Goal: Information Seeking & Learning: Learn about a topic

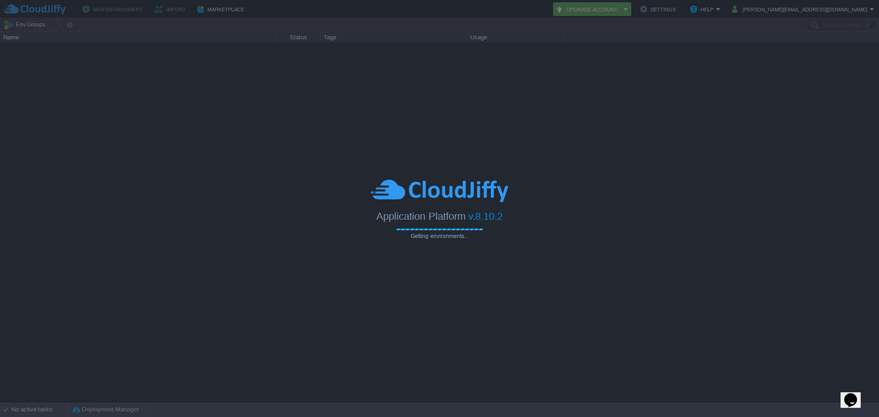
type input "Search (Ctrl+F)"
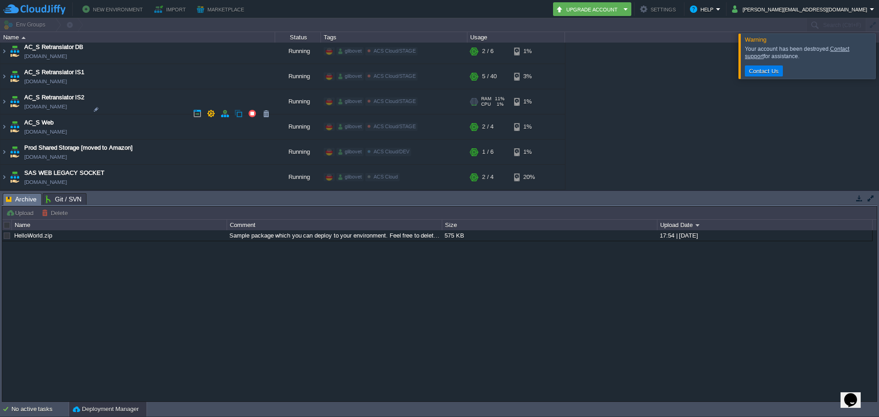
scroll to position [1646, 0]
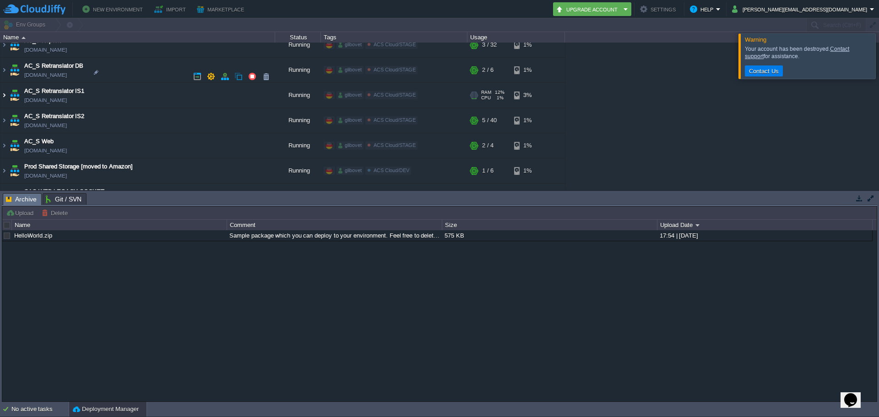
drag, startPoint x: 6, startPoint y: 80, endPoint x: 29, endPoint y: 88, distance: 23.9
click at [6, 83] on img at bounding box center [3, 95] width 7 height 25
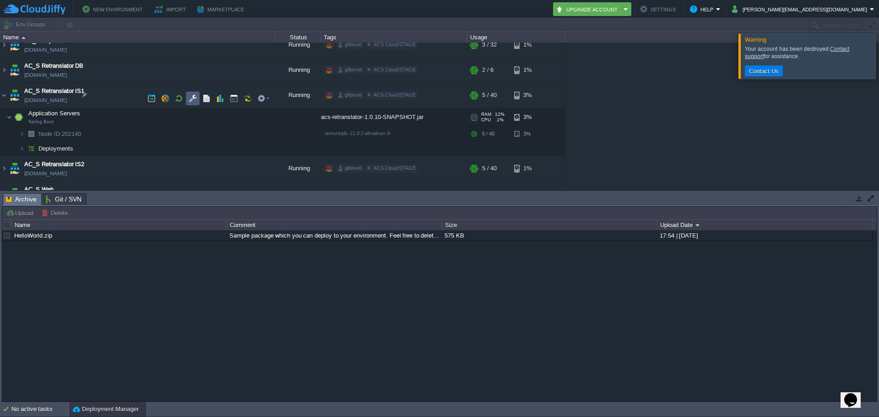
click at [192, 103] on button "button" at bounding box center [193, 98] width 8 height 8
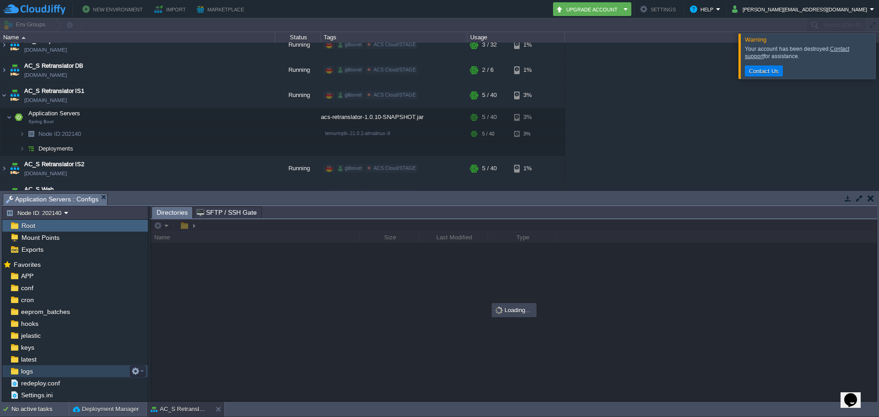
click at [49, 377] on div "logs" at bounding box center [75, 371] width 146 height 12
click at [50, 369] on div "logs" at bounding box center [75, 371] width 146 height 12
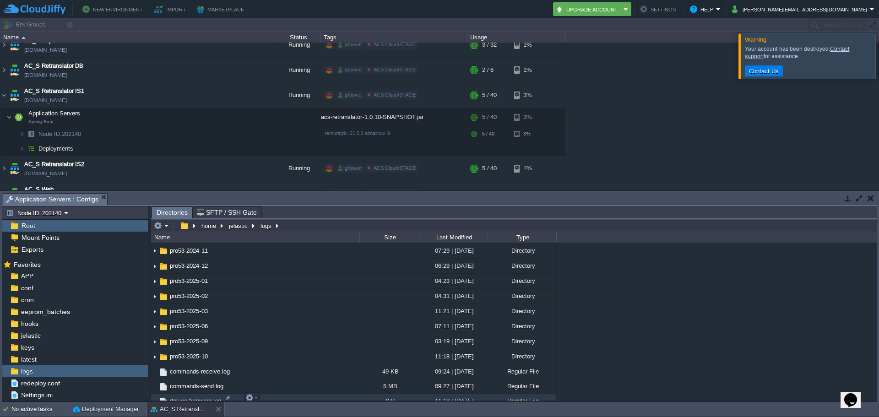
scroll to position [824, 0]
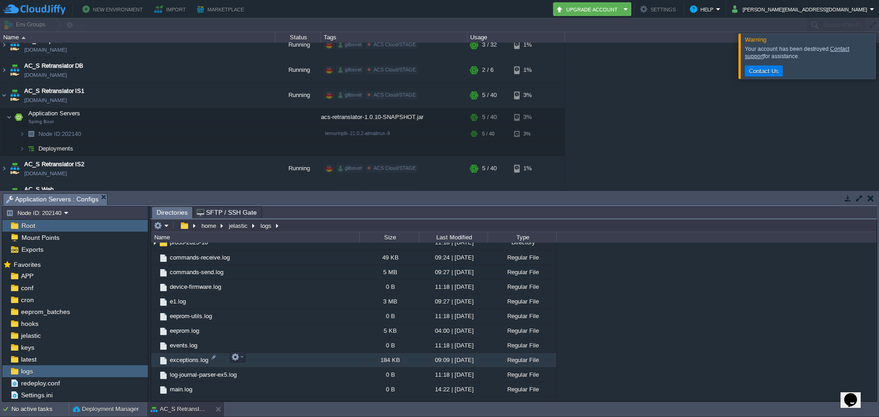
click at [184, 361] on span "exceptions.log" at bounding box center [188, 360] width 41 height 8
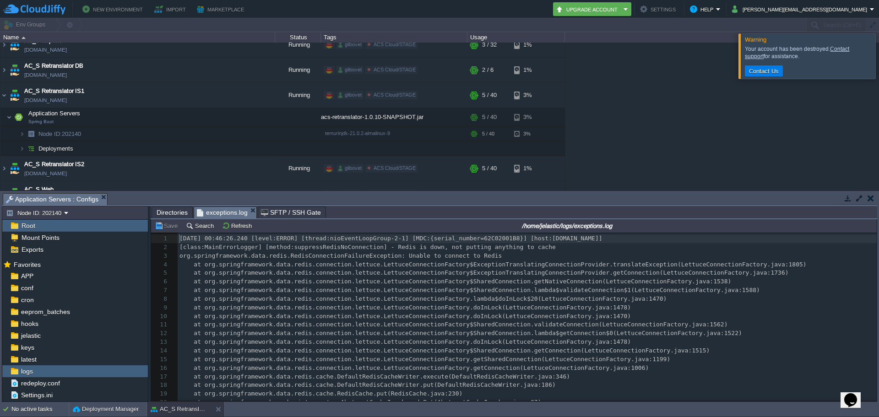
scroll to position [3, 0]
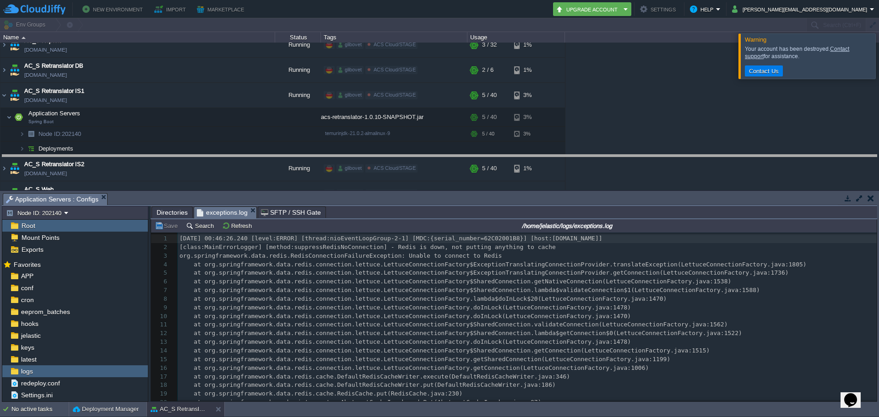
drag, startPoint x: 270, startPoint y: 198, endPoint x: 270, endPoint y: 158, distance: 39.8
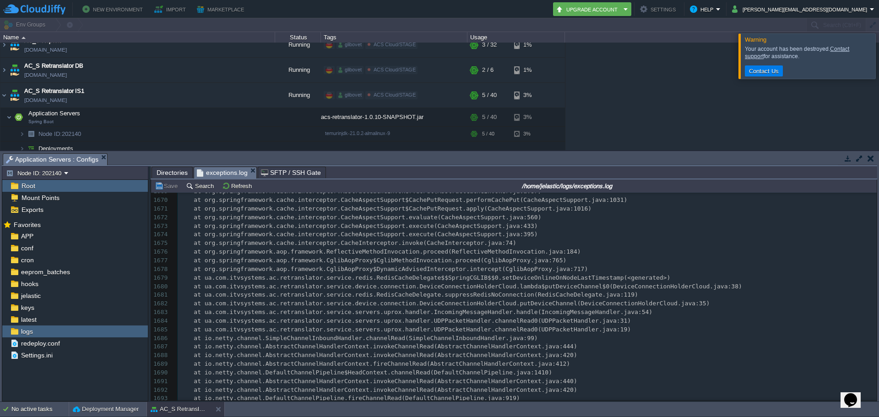
scroll to position [0, 0]
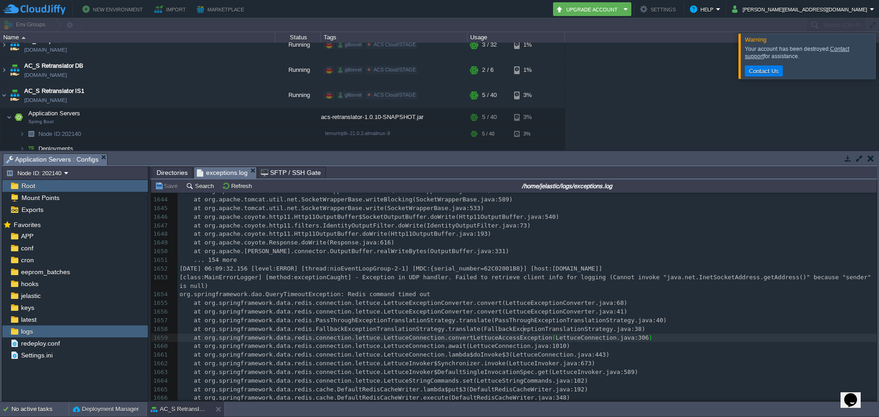
type textarea "​"
drag, startPoint x: 524, startPoint y: 331, endPoint x: 437, endPoint y: 270, distance: 106.3
click at [437, 270] on span "[DATE] 06:09:32.156 [level:ERROR] [thread:nioEventLoopGroup-2-1] [MDC:{serial_n…" at bounding box center [390, 268] width 423 height 7
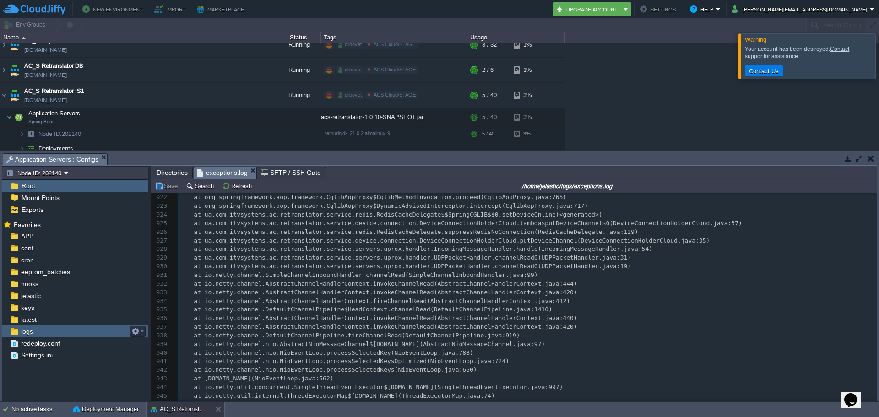
click at [58, 332] on div "logs" at bounding box center [75, 331] width 146 height 12
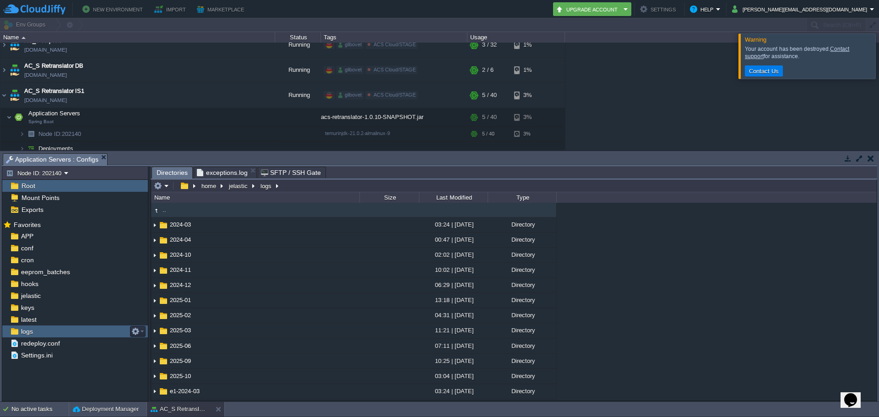
click at [58, 332] on div "logs" at bounding box center [75, 331] width 146 height 12
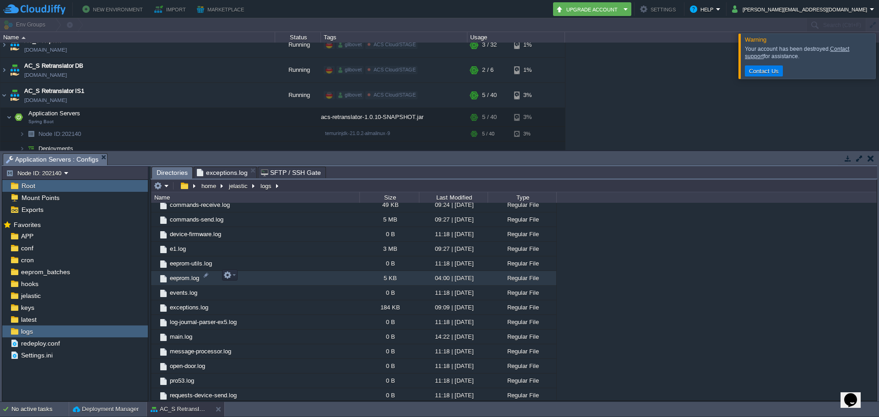
click at [184, 275] on span "eeprom.log" at bounding box center [184, 278] width 32 height 8
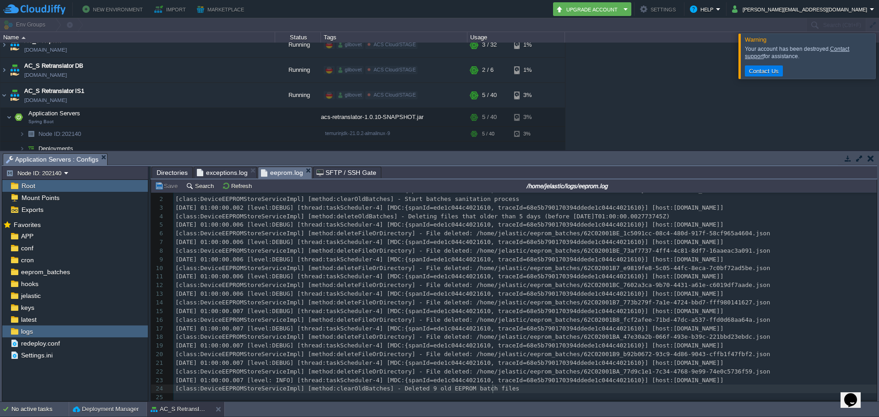
click at [499, 385] on pre "[class:DeviceEEPROMStoreServiceImpl] [method:clearOldBatches] - Deleted 9 old E…" at bounding box center [524, 388] width 703 height 9
click at [38, 333] on div "logs" at bounding box center [75, 331] width 146 height 12
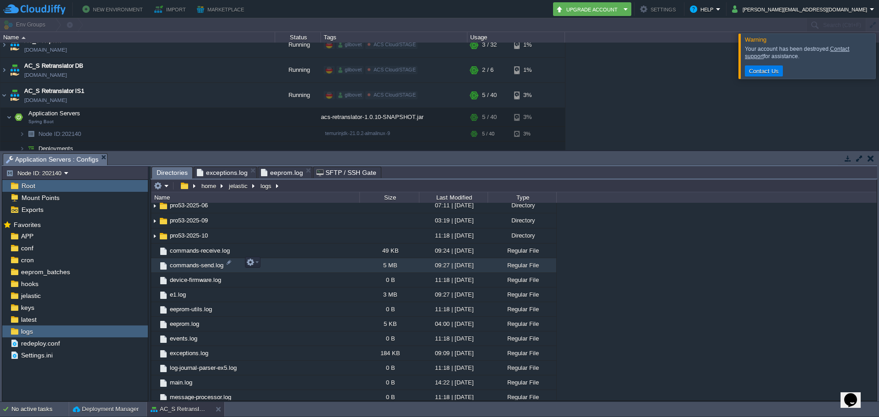
click at [181, 261] on span "commands-send.log" at bounding box center [196, 265] width 56 height 8
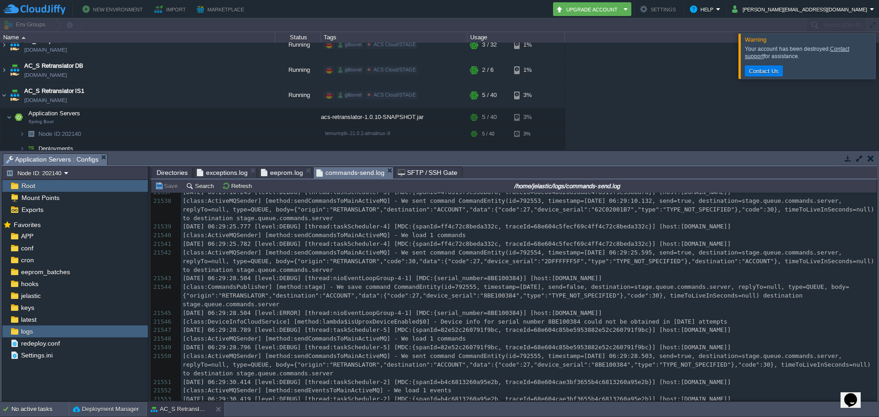
scroll to position [231348, 0]
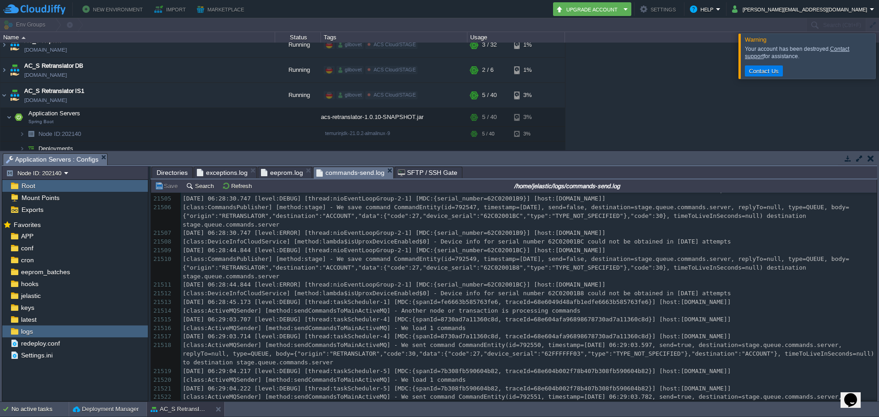
click at [201, 192] on div "Save Search Refresh /home/jelastic/logs/commands-send.log" at bounding box center [513, 185] width 725 height 13
click at [201, 189] on button "Search" at bounding box center [201, 186] width 31 height 8
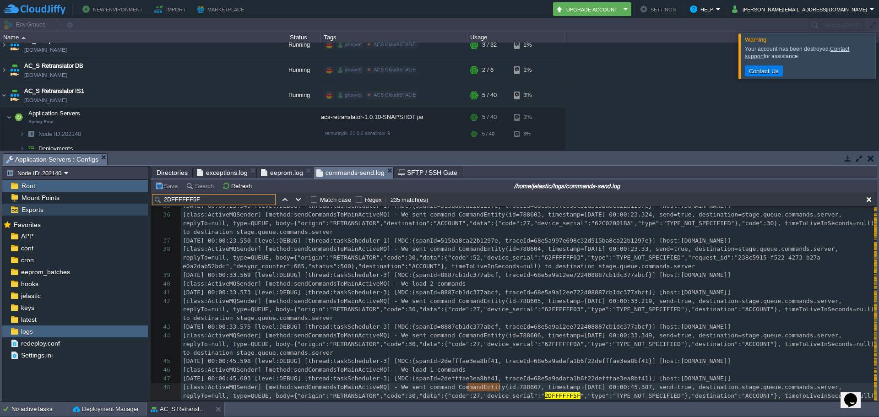
drag, startPoint x: 208, startPoint y: 200, endPoint x: 137, endPoint y: 205, distance: 71.1
click at [137, 205] on div "Node ID: 202140 Root Mount Points Exports Mark the most frequently used files a…" at bounding box center [439, 283] width 875 height 235
type input "2DFFFFFF5F"
click at [486, 366] on pre "[class:ActiveMQSender] [method:sendCommandsToMainActiveMQ] - We load 1 commands" at bounding box center [529, 370] width 696 height 9
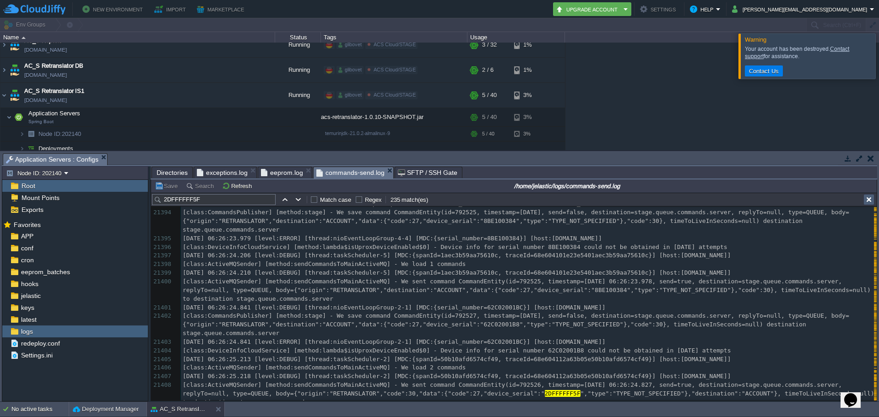
click at [867, 198] on button "button" at bounding box center [868, 199] width 8 height 8
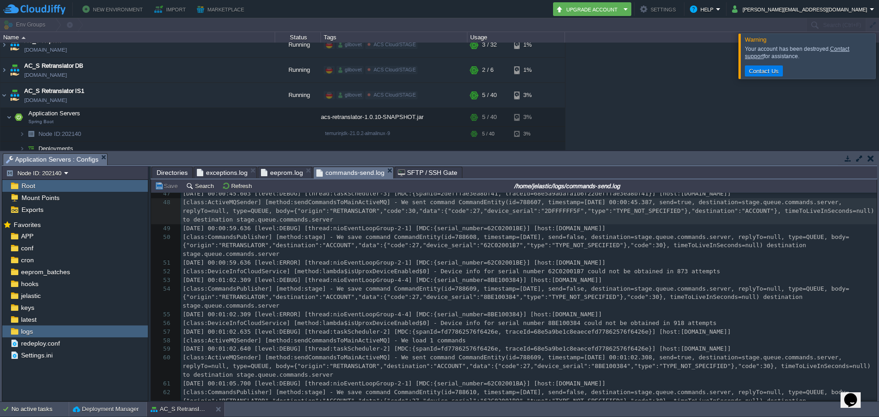
click at [290, 167] on div "eeprom.log" at bounding box center [285, 172] width 54 height 11
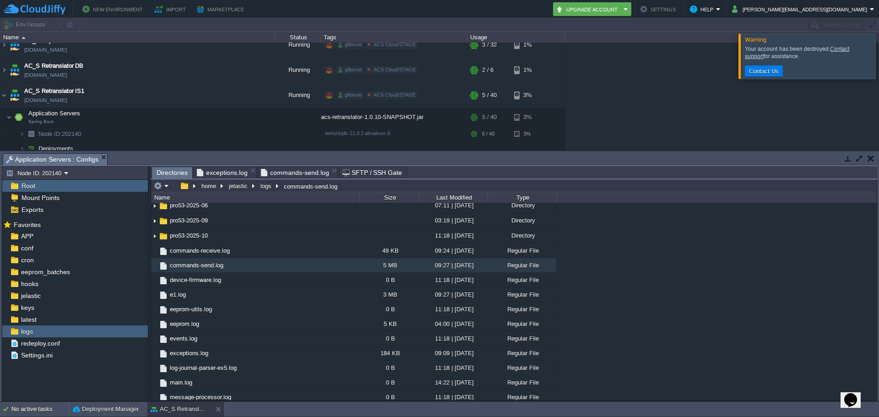
click at [231, 175] on span "exceptions.log" at bounding box center [222, 172] width 51 height 11
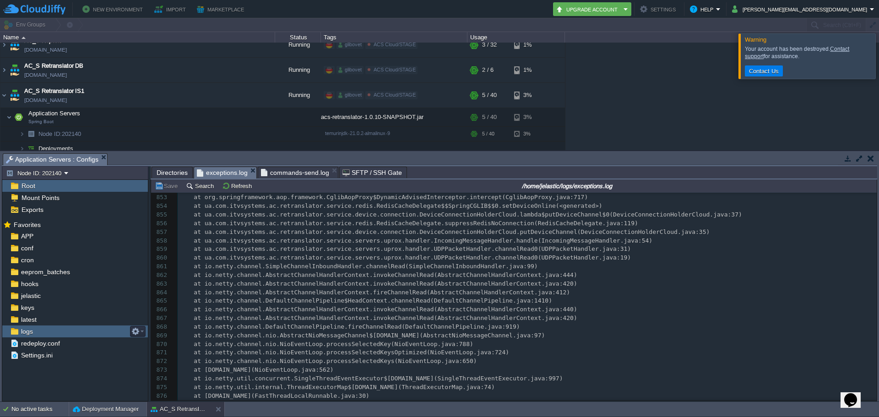
click at [59, 336] on div "logs" at bounding box center [75, 331] width 146 height 12
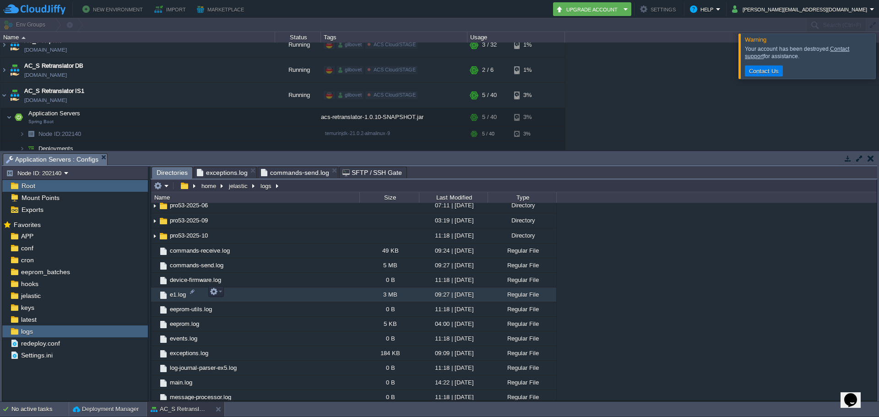
click at [178, 294] on span "e1.log" at bounding box center [177, 295] width 19 height 8
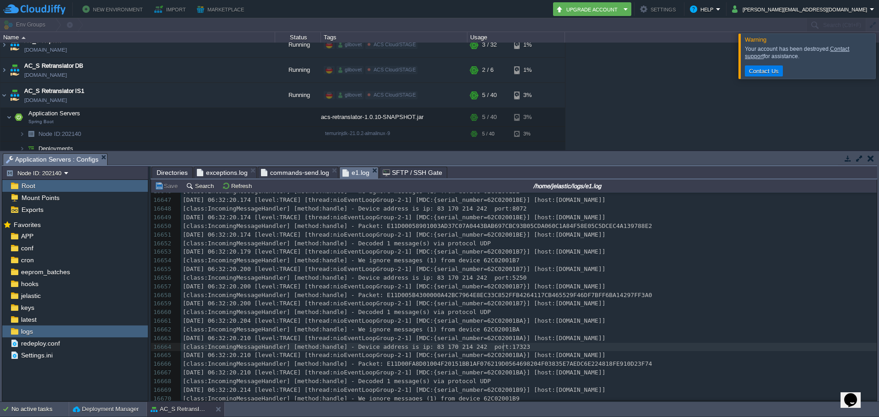
click at [509, 349] on pre "[class:IncomingMessageHandler] [method:handle] - Device address is ip: 83 170 2…" at bounding box center [529, 347] width 696 height 9
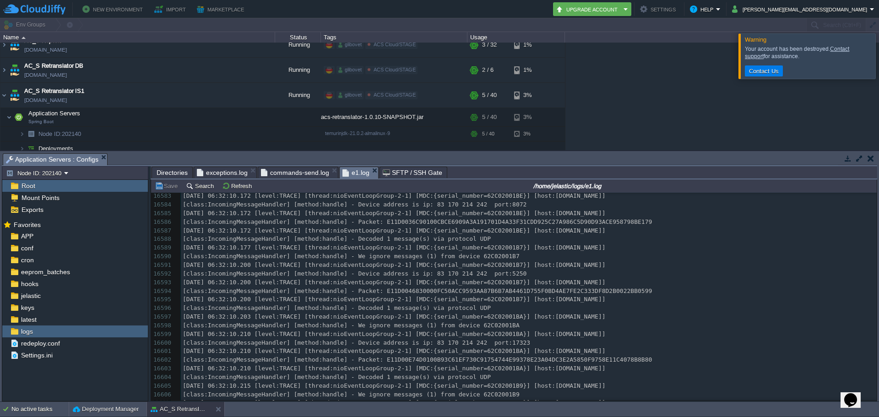
scroll to position [142973, 0]
click at [104, 301] on div "jelastic" at bounding box center [75, 296] width 146 height 12
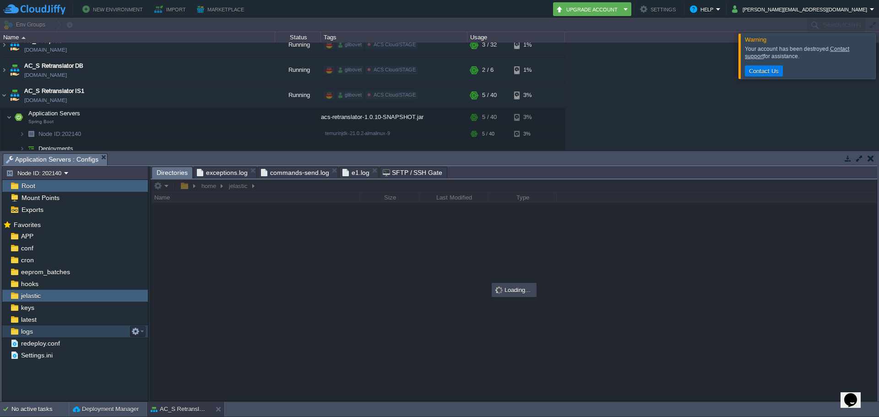
click at [53, 334] on div "logs" at bounding box center [75, 331] width 146 height 12
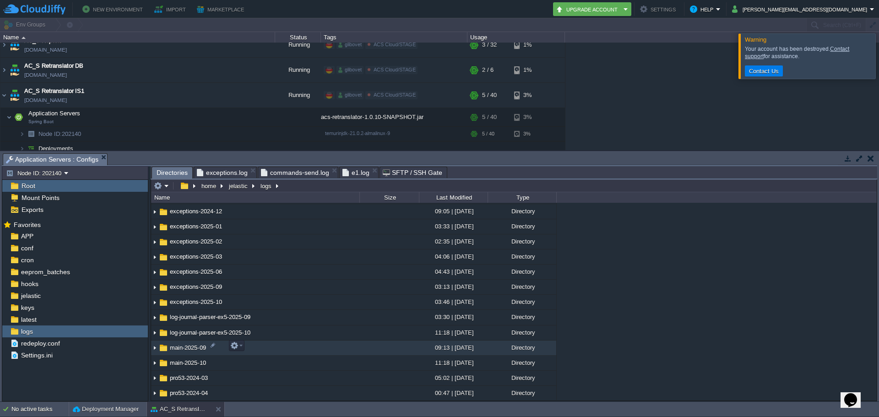
scroll to position [503, 0]
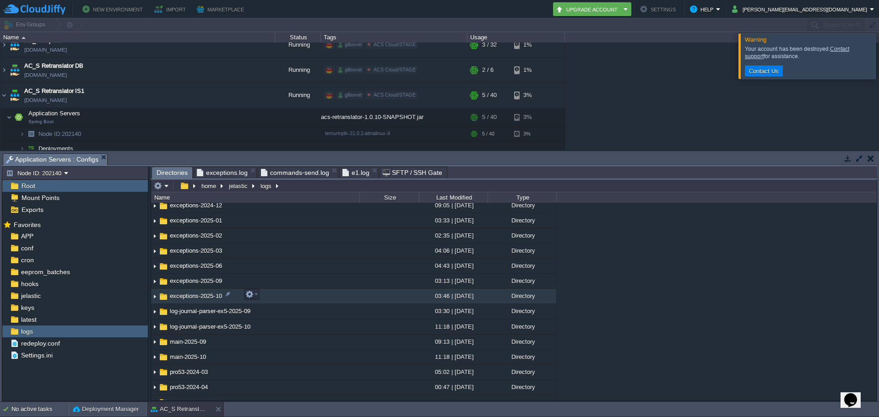
click at [156, 297] on img at bounding box center [154, 296] width 7 height 14
click at [155, 297] on img at bounding box center [154, 296] width 7 height 14
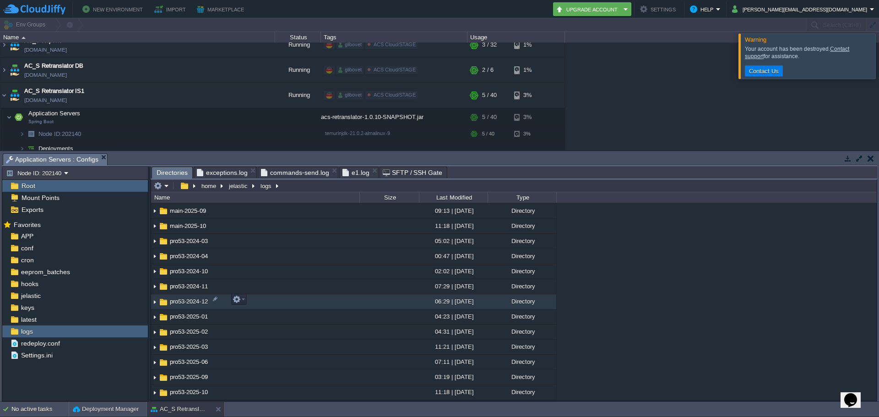
scroll to position [641, 0]
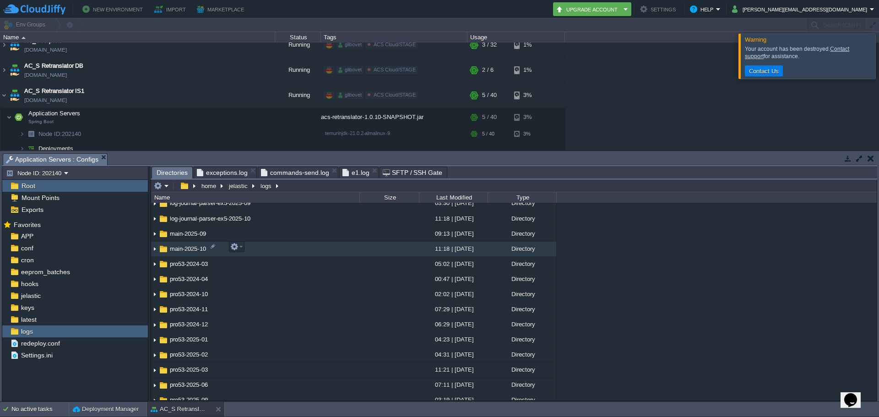
click at [157, 247] on img at bounding box center [154, 249] width 7 height 14
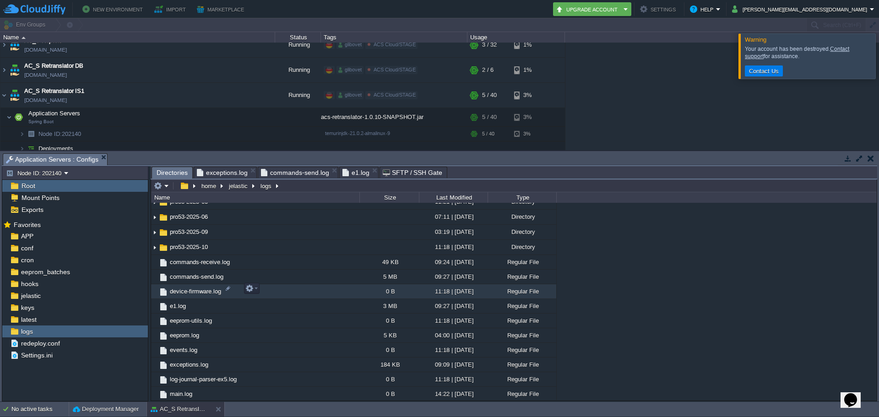
scroll to position [824, 0]
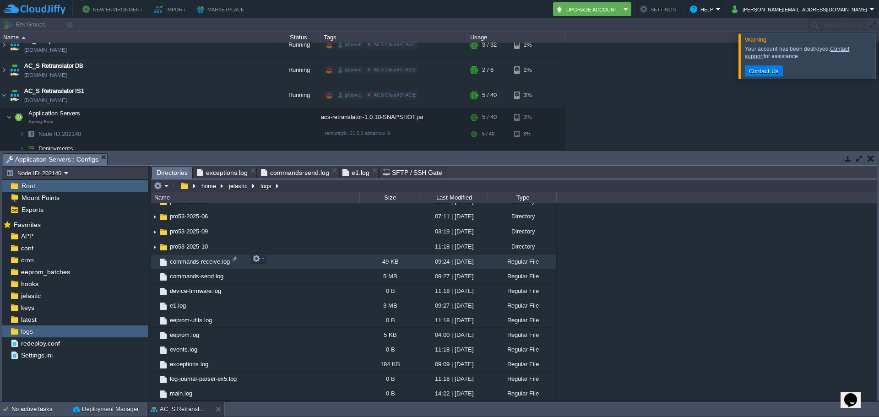
click at [205, 259] on span "commands-receive.log" at bounding box center [199, 262] width 63 height 8
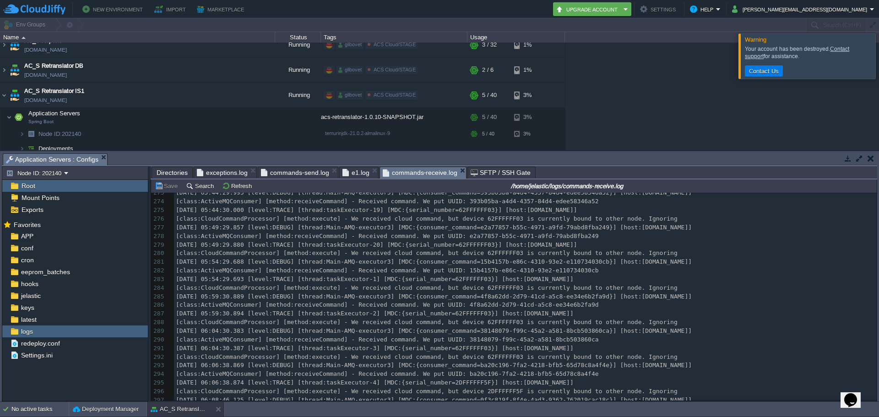
scroll to position [2598, 0]
drag, startPoint x: 875, startPoint y: 204, endPoint x: 1, endPoint y: 24, distance: 891.9
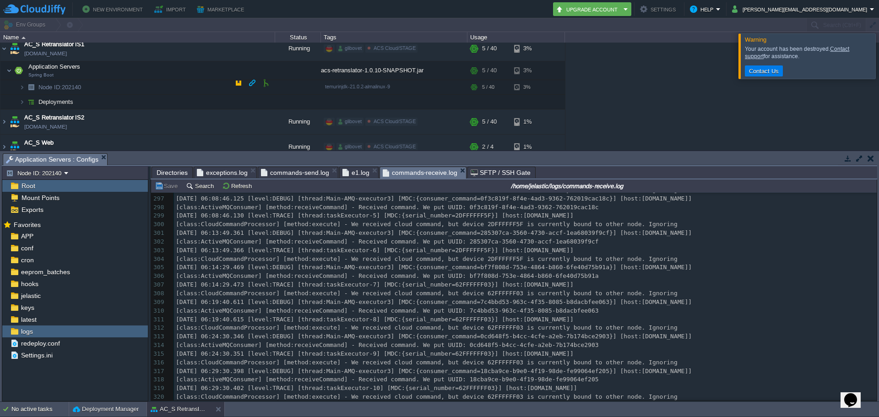
scroll to position [1733, 0]
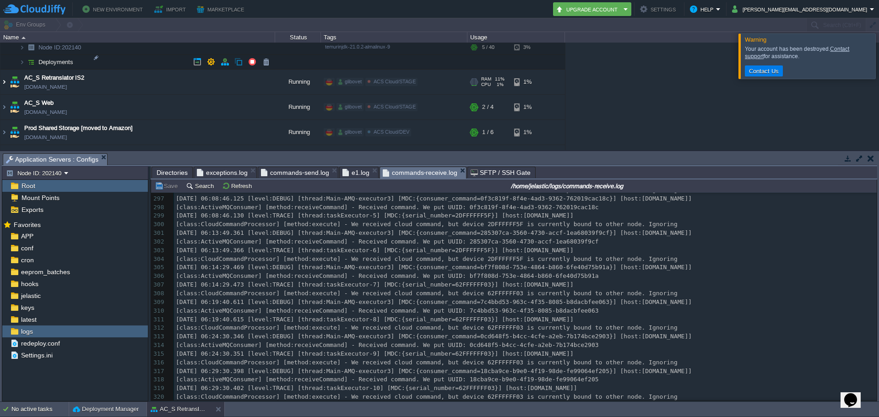
click at [2, 70] on img at bounding box center [3, 82] width 7 height 25
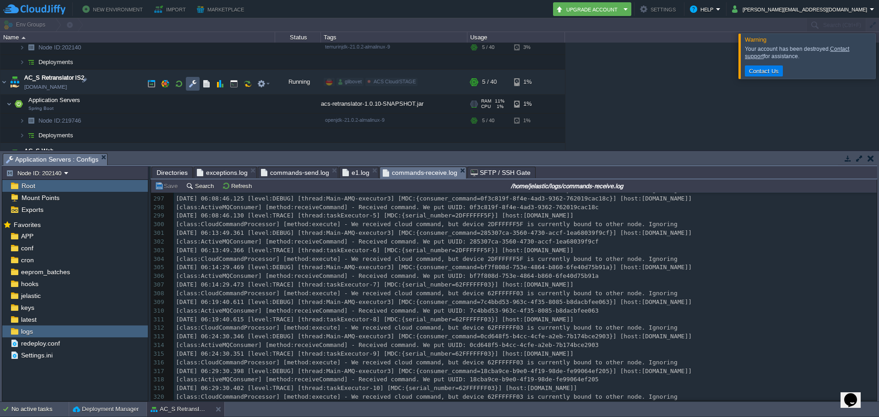
click at [190, 85] on button "button" at bounding box center [193, 84] width 8 height 8
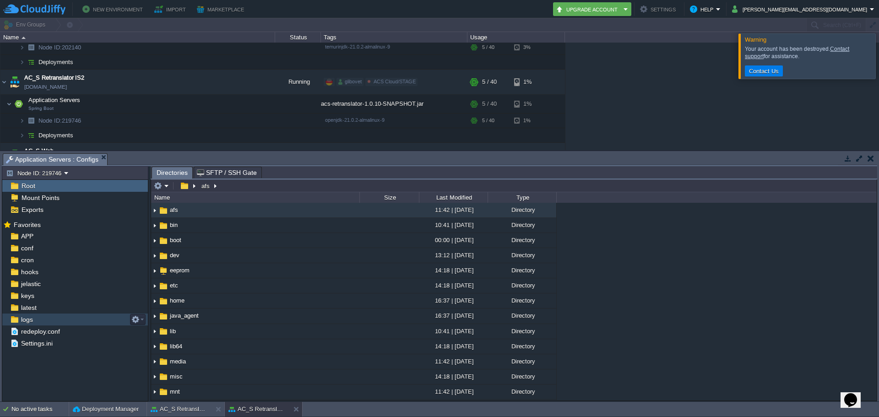
click at [28, 321] on span "logs" at bounding box center [26, 319] width 15 height 8
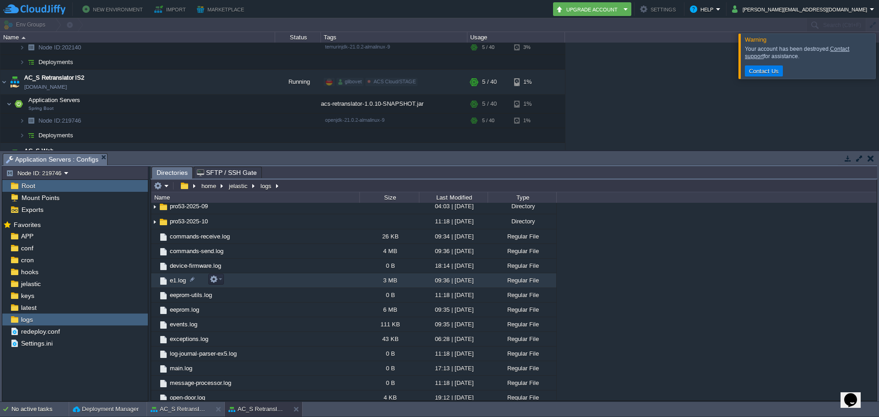
scroll to position [324, 0]
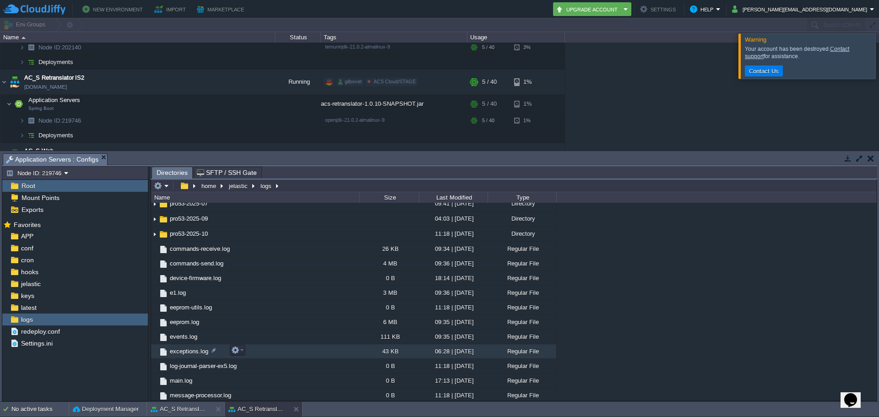
click at [186, 350] on span "exceptions.log" at bounding box center [188, 351] width 41 height 8
click at [190, 353] on span "exceptions.log" at bounding box center [188, 351] width 41 height 8
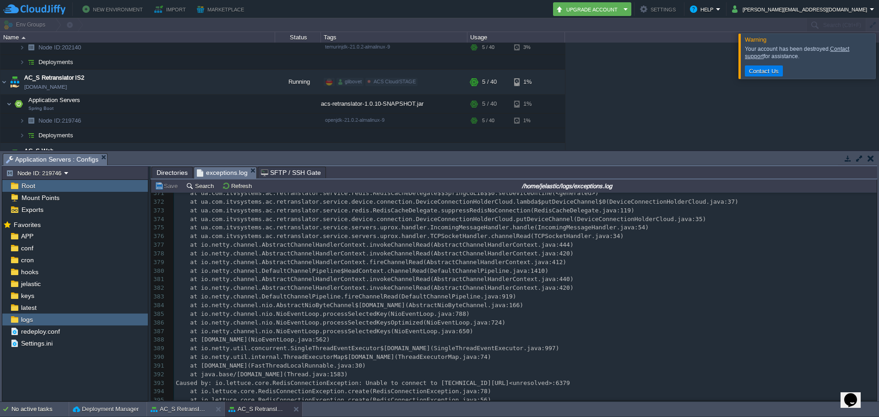
scroll to position [3157, 0]
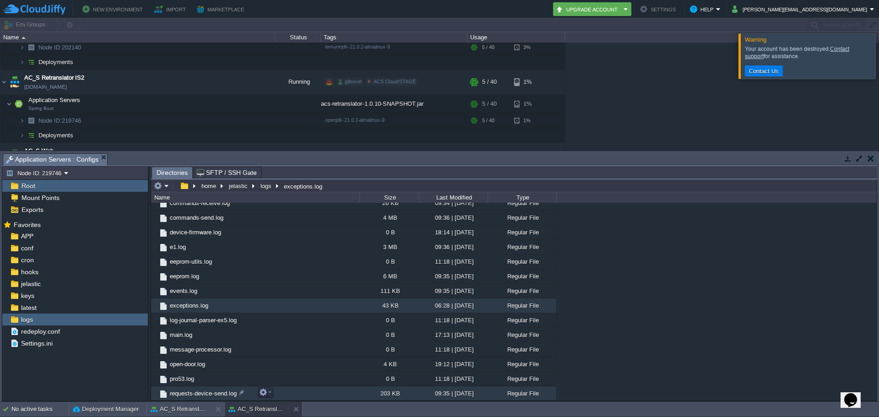
click at [198, 394] on span "requests-device-send.log" at bounding box center [203, 393] width 70 height 8
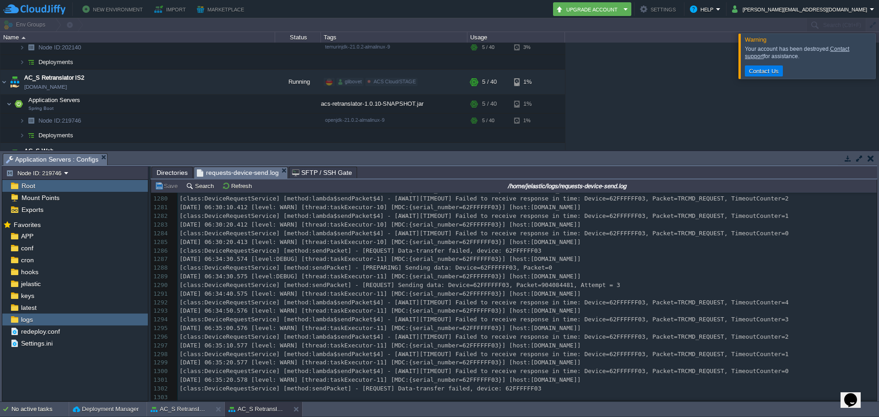
click at [529, 382] on div "1303 [DATE] 00:00:09.516 [level: WARN] [thread:taskExecutor-10] [MDC:{serial_nu…" at bounding box center [527, 203] width 699 height 397
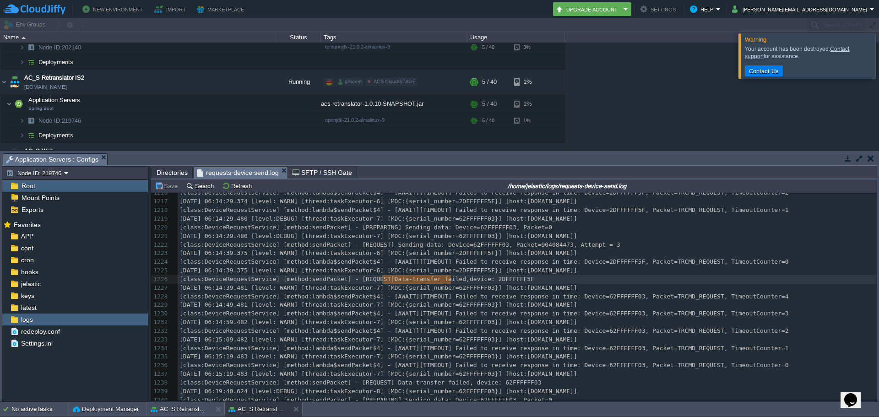
type textarea "Data-transfer failed"
drag, startPoint x: 383, startPoint y: 282, endPoint x: 449, endPoint y: 280, distance: 66.4
click at [365, 229] on span "[class:DeviceRequestService] [method:sendPacket] - [PREPARING] Sending data: De…" at bounding box center [365, 227] width 373 height 7
click at [364, 243] on span "[class:DeviceRequestService] [method:sendPacket] - [REQUEST] Sending data: Devi…" at bounding box center [399, 244] width 441 height 7
click at [431, 252] on div "x [DATE] 06:35:20.578 [level: WARN] [thread:taskExecutor-11] [MDC:{serial_numbe…" at bounding box center [527, 292] width 699 height 379
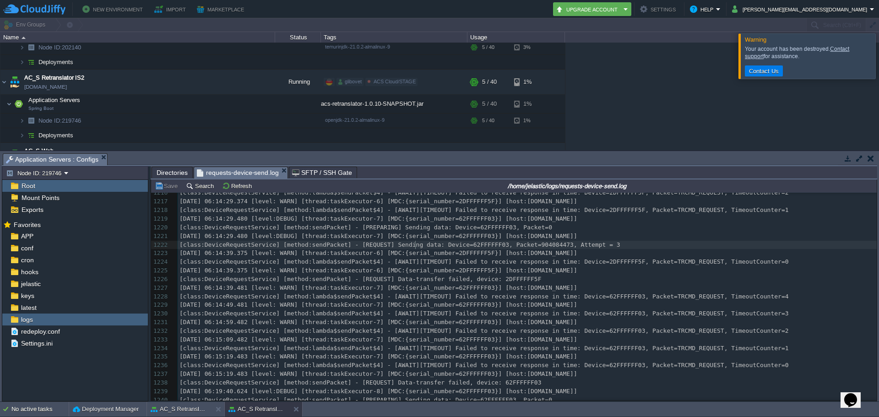
click at [416, 246] on div "x [DATE] 06:35:20.578 [level: WARN] [thread:taskExecutor-11] [MDC:{serial_numbe…" at bounding box center [527, 292] width 699 height 379
click at [442, 246] on div "x [DATE] 06:35:20.578 [level: WARN] [thread:taskExecutor-11] [MDC:{serial_numbe…" at bounding box center [527, 292] width 699 height 379
click at [524, 246] on div "x [DATE] 06:35:20.578 [level: WARN] [thread:taskExecutor-11] [MDC:{serial_numbe…" at bounding box center [527, 292] width 699 height 379
click at [441, 245] on div "x [DATE] 06:35:20.578 [level: WARN] [thread:taskExecutor-11] [MDC:{serial_numbe…" at bounding box center [527, 292] width 699 height 379
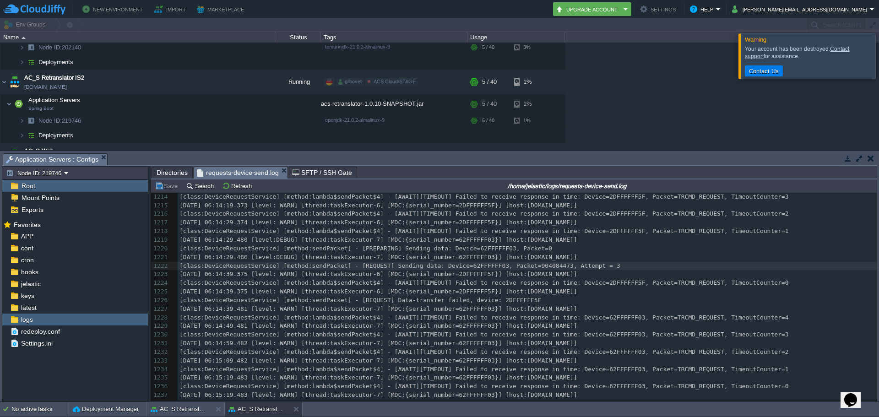
scroll to position [10437, 0]
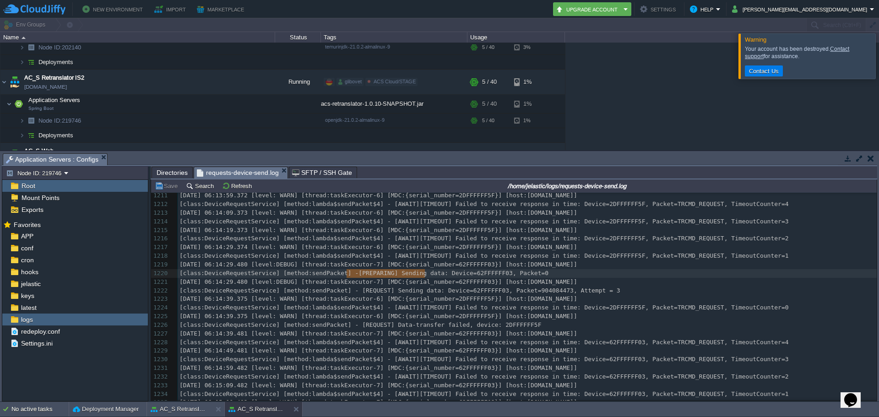
type textarea "[PREPARING] Sending data"
drag, startPoint x: 348, startPoint y: 274, endPoint x: 428, endPoint y: 276, distance: 80.1
click at [207, 186] on button "Search" at bounding box center [201, 186] width 31 height 8
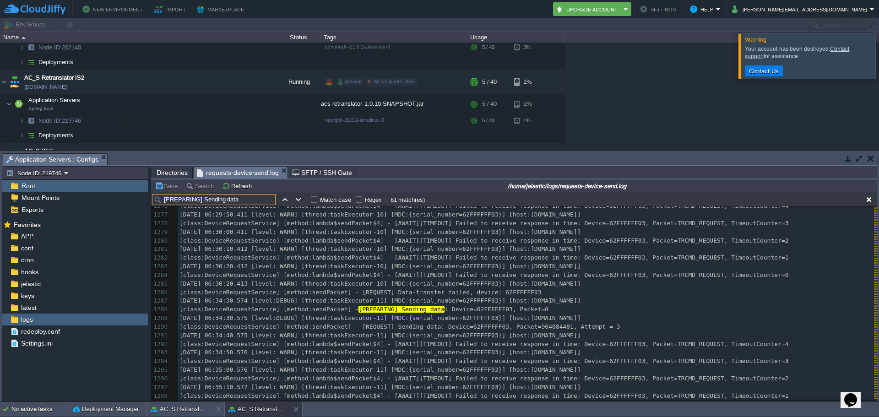
scroll to position [10802, 0]
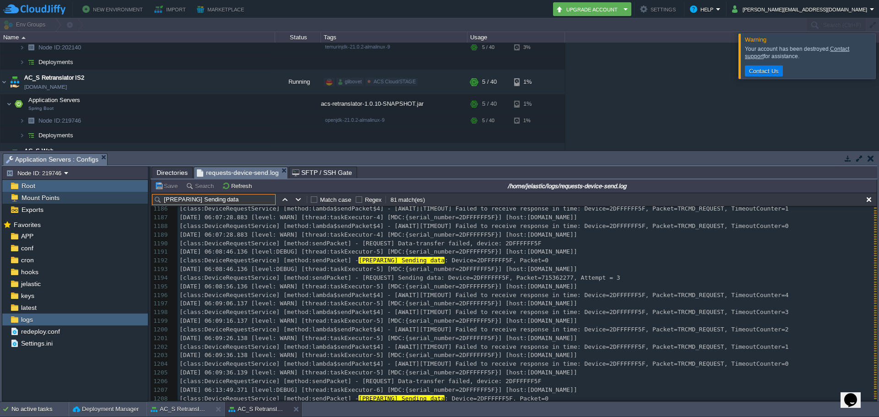
drag, startPoint x: 247, startPoint y: 203, endPoint x: 125, endPoint y: 203, distance: 121.3
click at [125, 203] on div "Node ID: 219746 Root Mount Points Exports Mark the most frequently used files a…" at bounding box center [439, 283] width 875 height 235
paste input "[REQUEST] Data-transfer succeeded"
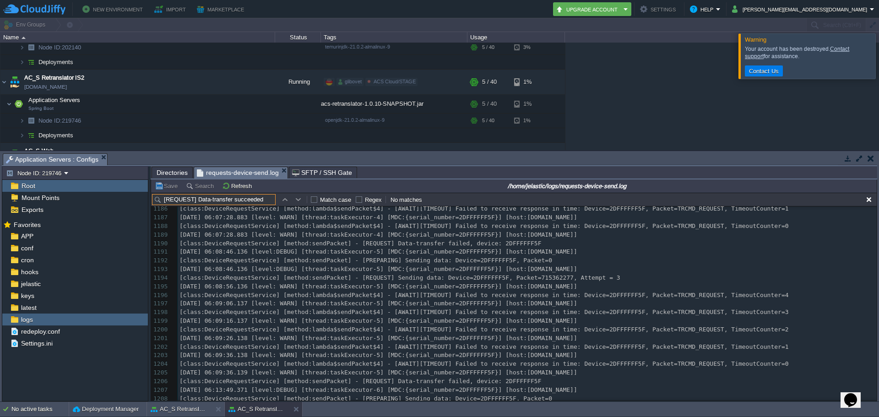
type input "[REQUEST] Data-transfer succeeded"
click at [29, 317] on span "logs" at bounding box center [26, 319] width 15 height 8
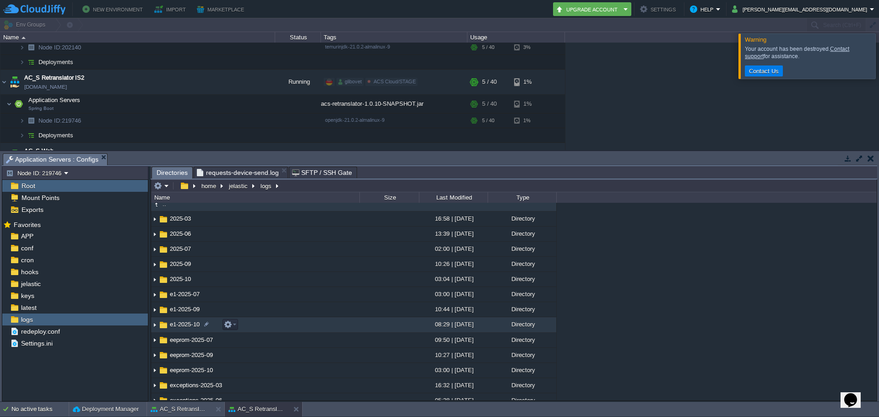
scroll to position [0, 0]
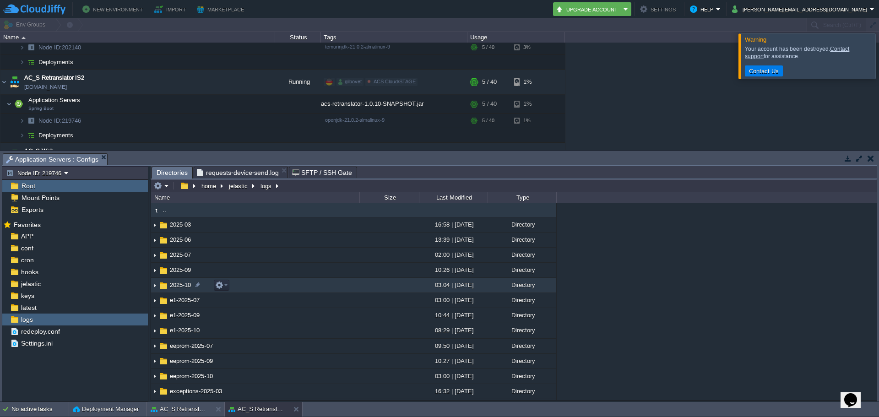
click at [156, 287] on img at bounding box center [154, 285] width 7 height 14
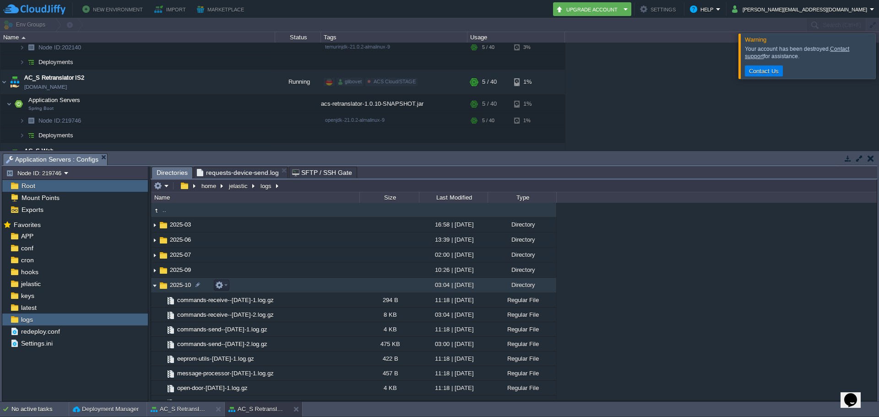
scroll to position [46, 0]
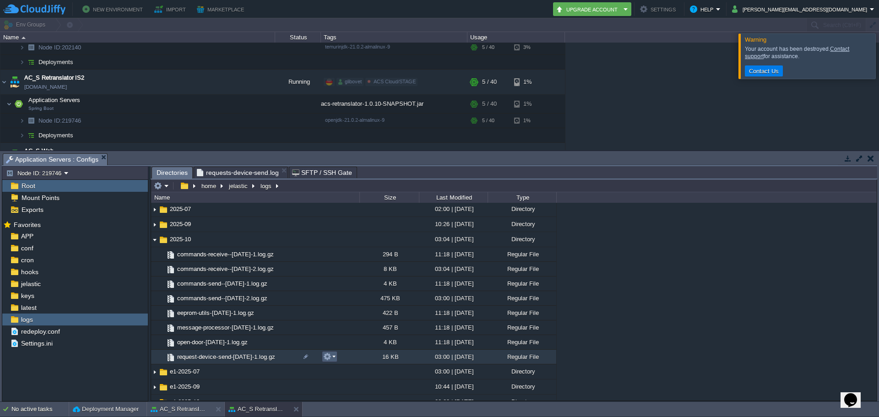
click at [330, 358] on button "button" at bounding box center [327, 356] width 8 height 8
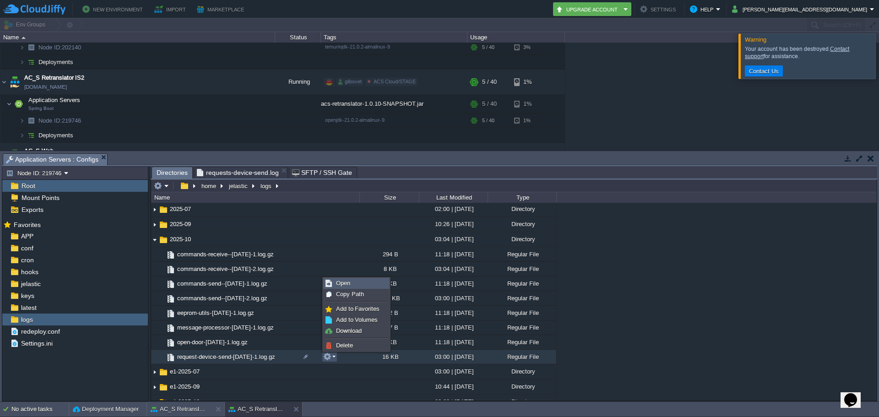
click at [343, 282] on span "Open" at bounding box center [343, 283] width 14 height 7
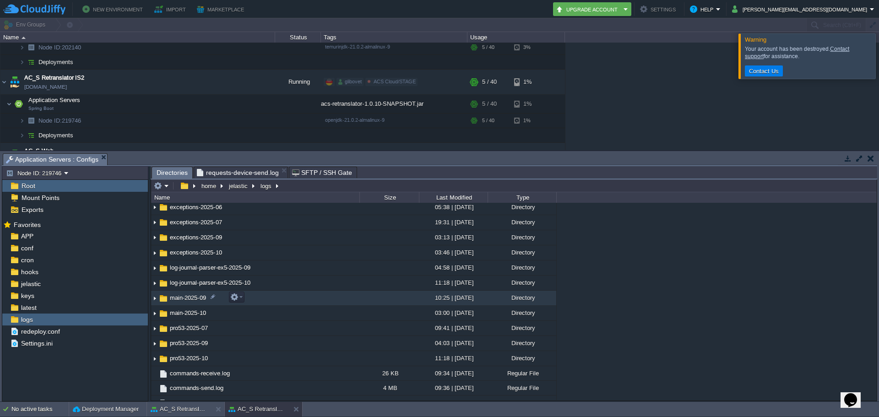
scroll to position [320, 0]
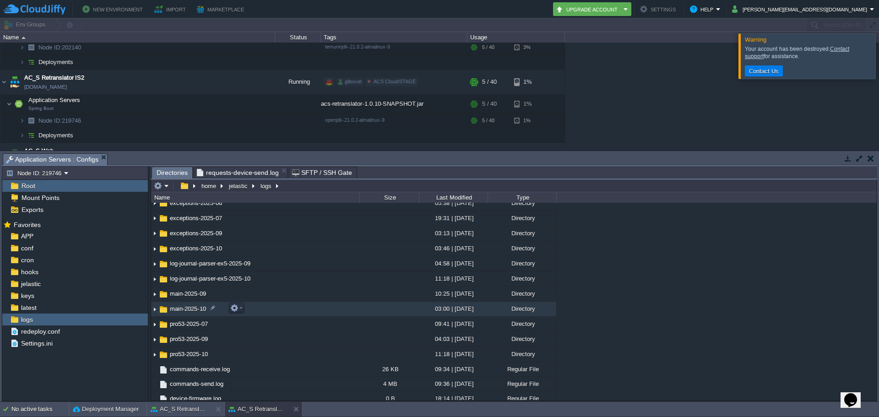
click at [154, 311] on img at bounding box center [154, 309] width 7 height 14
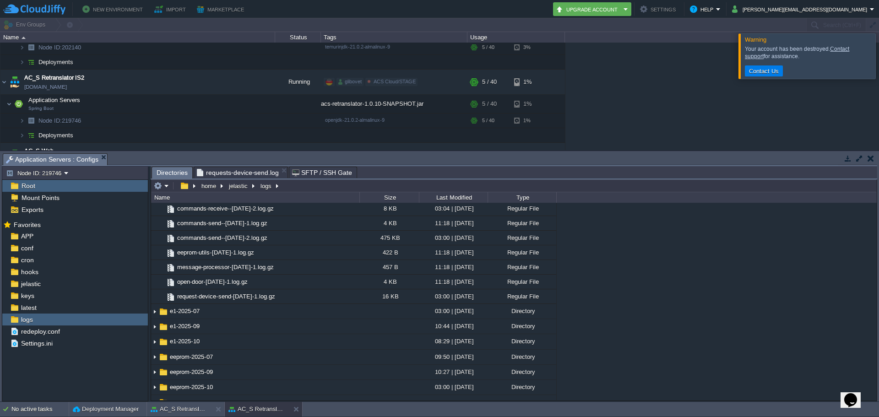
scroll to position [104, 0]
click at [229, 174] on span "requests-device-send.log" at bounding box center [238, 172] width 82 height 11
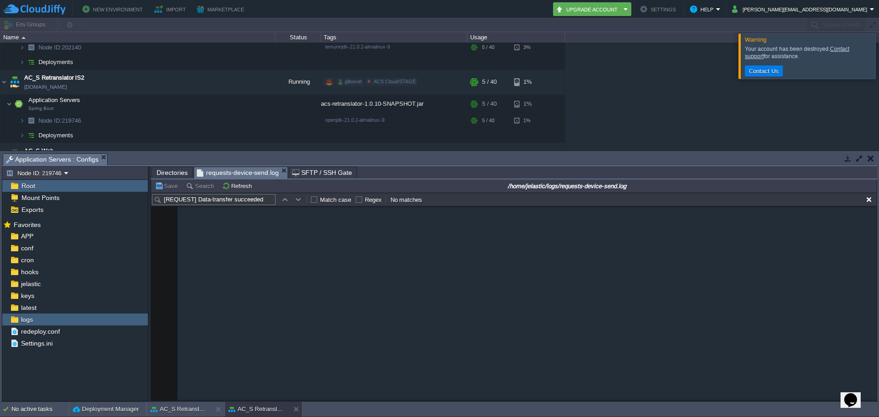
scroll to position [0, 0]
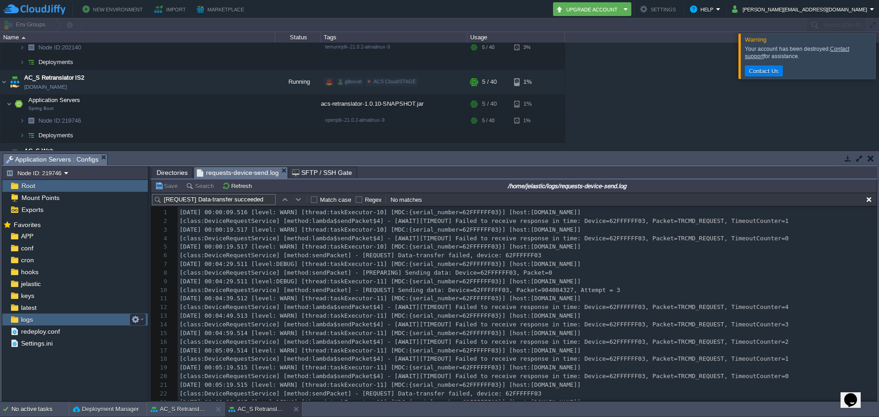
click at [21, 320] on span "logs" at bounding box center [26, 319] width 15 height 8
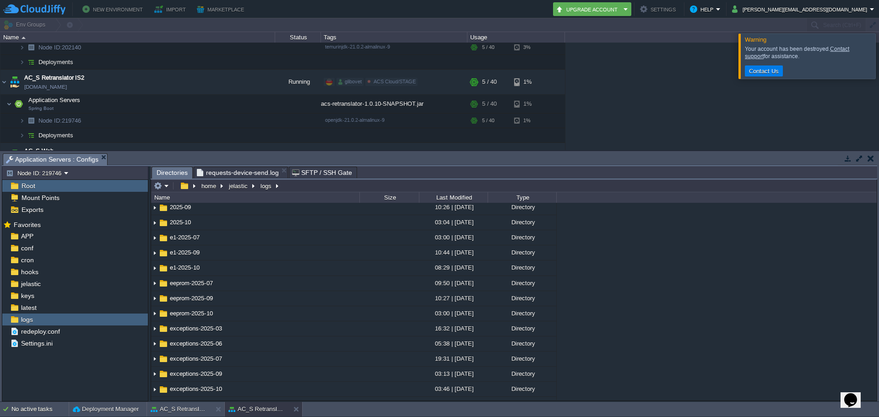
scroll to position [3, 0]
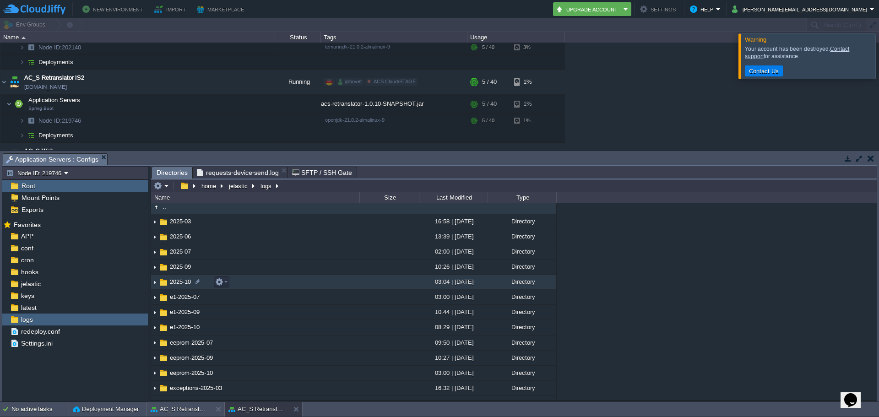
click at [155, 281] on img at bounding box center [154, 282] width 7 height 14
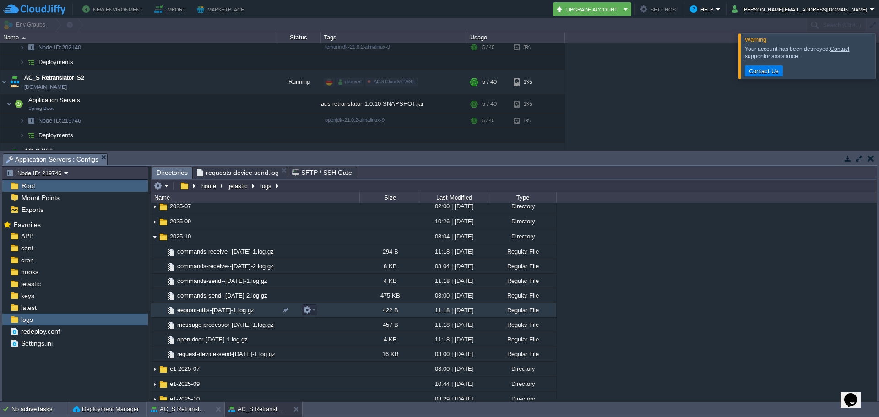
scroll to position [49, 0]
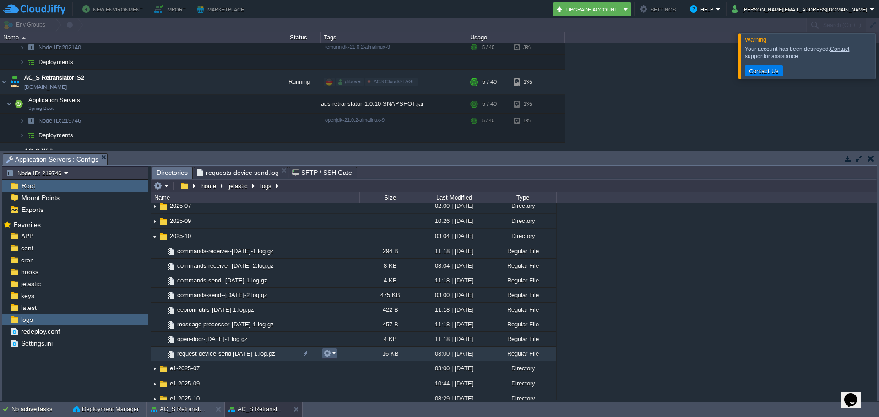
click at [337, 357] on td at bounding box center [330, 353] width 16 height 11
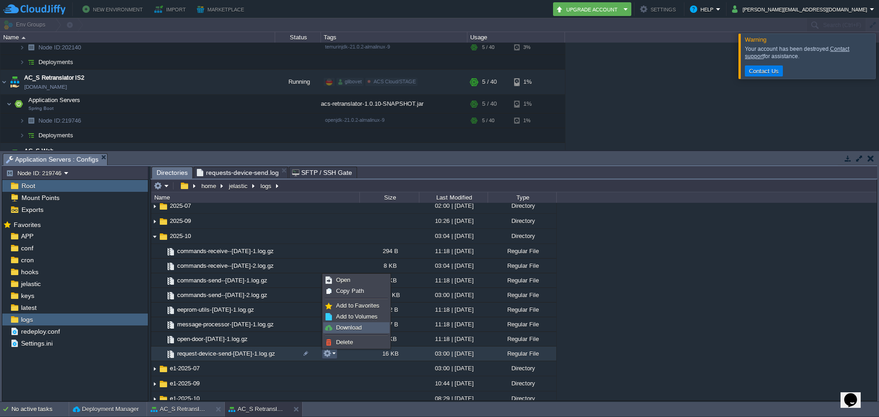
click at [347, 328] on span "Download" at bounding box center [349, 327] width 26 height 7
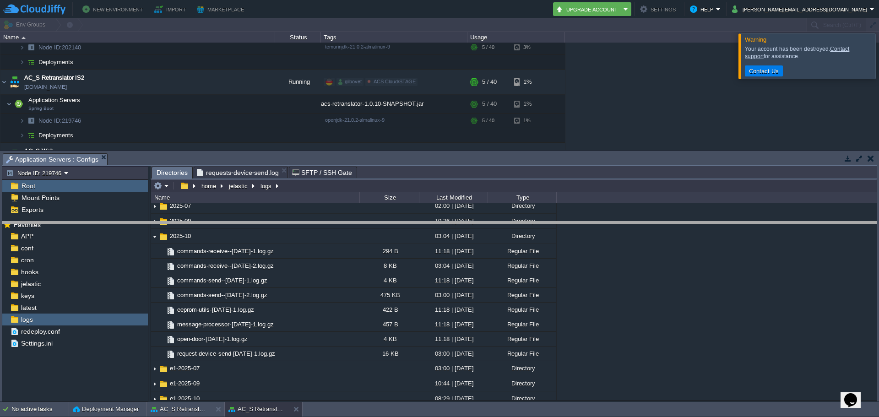
drag, startPoint x: 147, startPoint y: 156, endPoint x: 148, endPoint y: 225, distance: 68.6
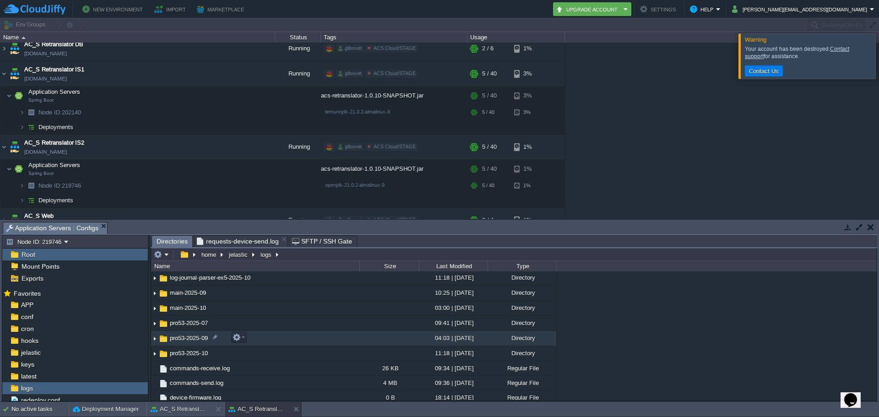
scroll to position [461, 0]
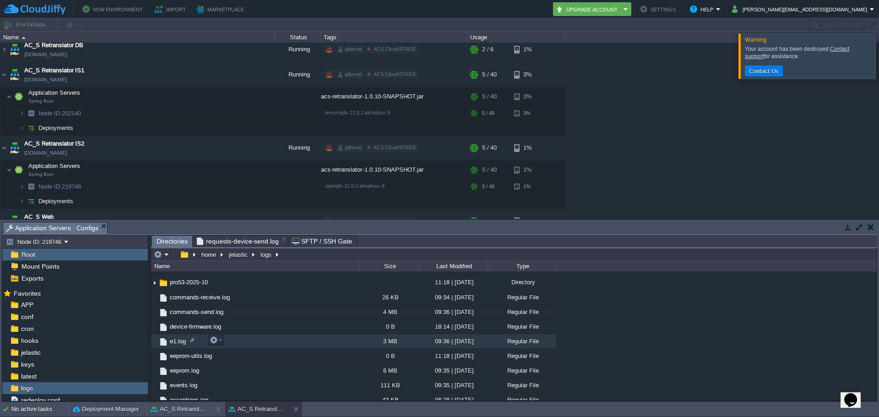
click at [175, 341] on span "e1.log" at bounding box center [177, 341] width 19 height 8
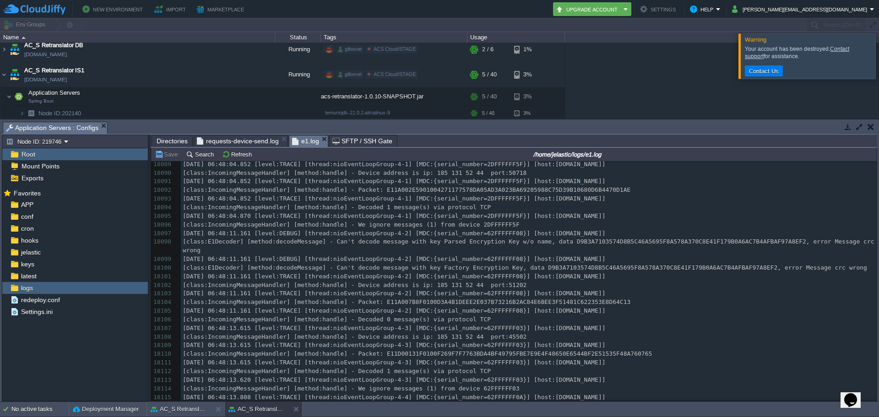
scroll to position [155952, 0]
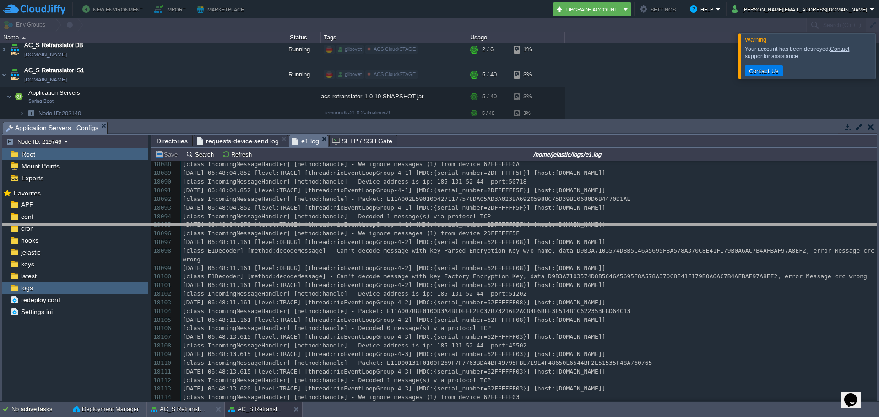
drag, startPoint x: 155, startPoint y: 126, endPoint x: 151, endPoint y: 233, distance: 107.1
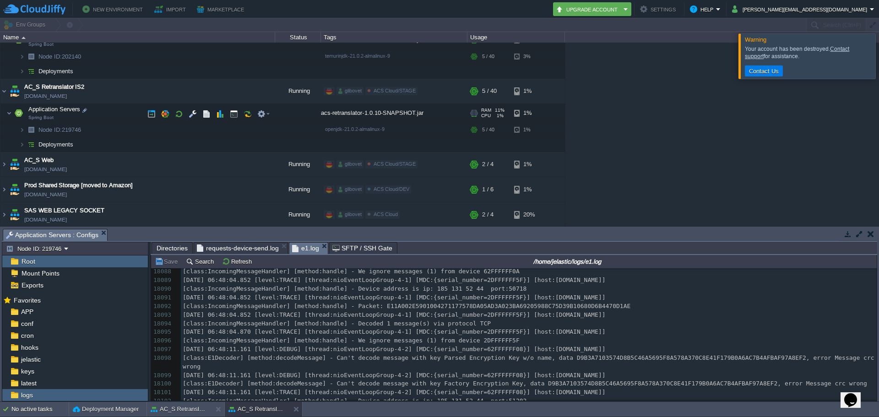
scroll to position [1724, 0]
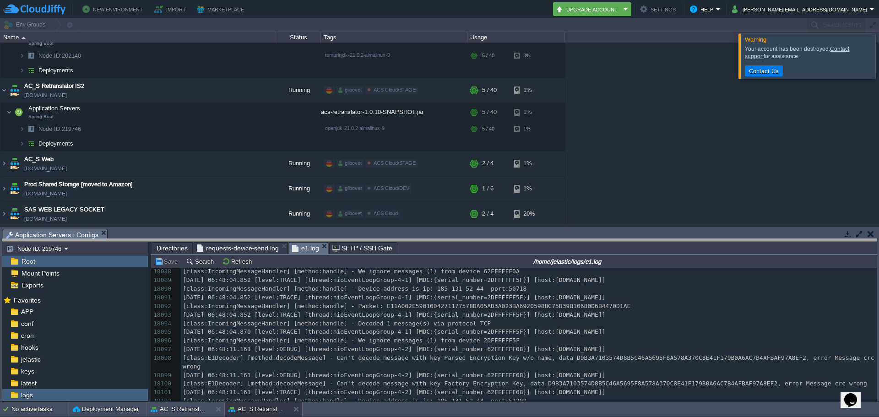
drag, startPoint x: 142, startPoint y: 232, endPoint x: 143, endPoint y: 263, distance: 30.7
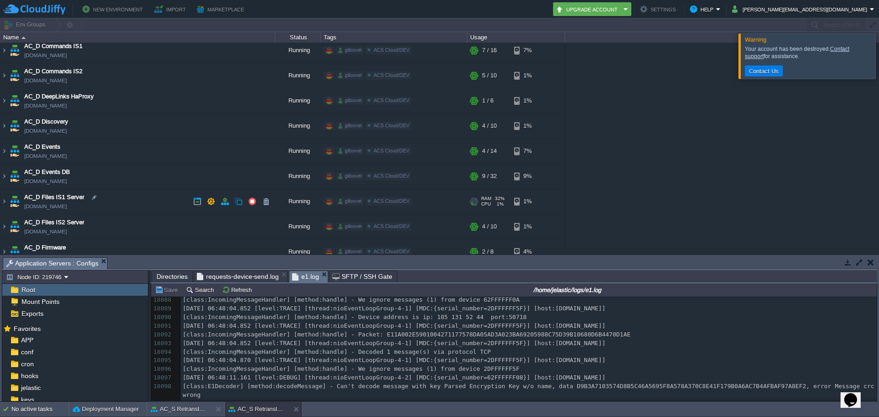
scroll to position [275, 0]
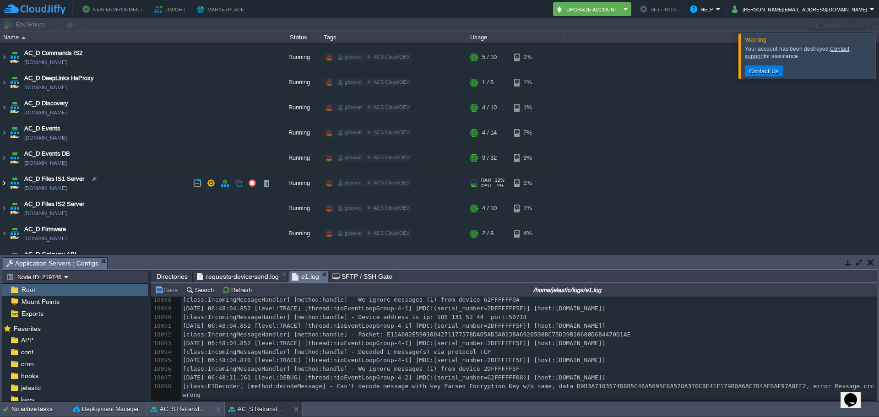
click at [5, 185] on img at bounding box center [3, 183] width 7 height 25
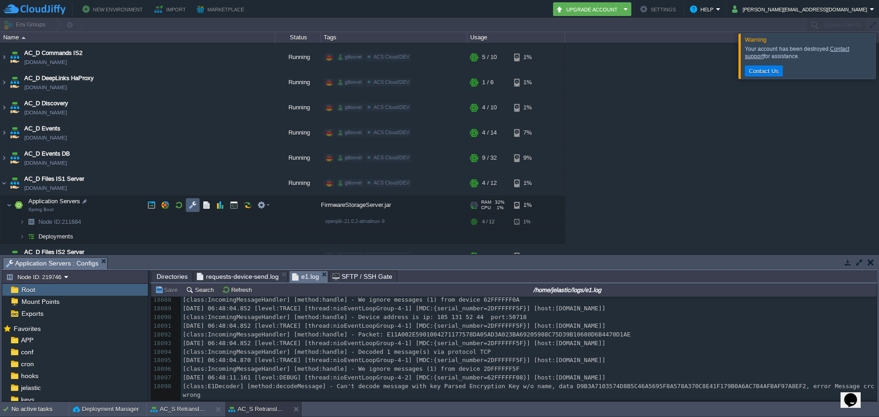
click at [194, 208] on button "button" at bounding box center [193, 205] width 8 height 8
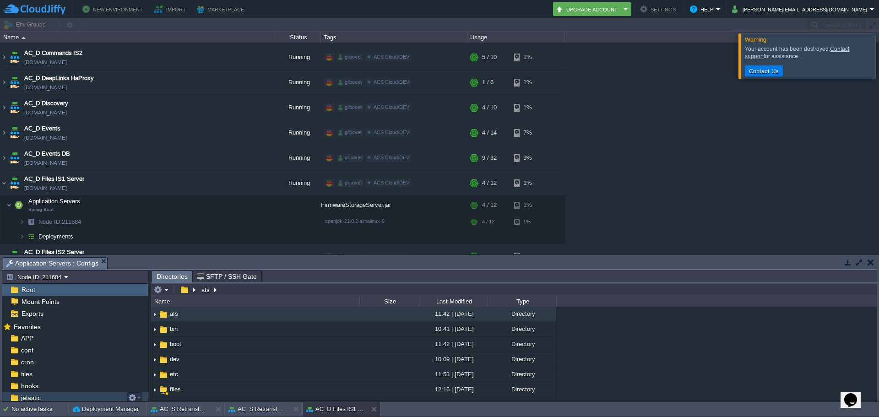
scroll to position [0, 0]
click at [45, 338] on div "APP" at bounding box center [75, 340] width 146 height 12
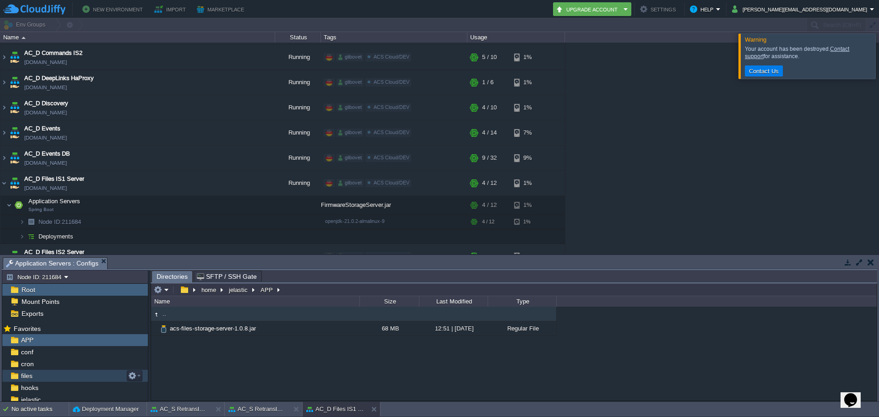
click at [49, 372] on div "files" at bounding box center [75, 376] width 146 height 12
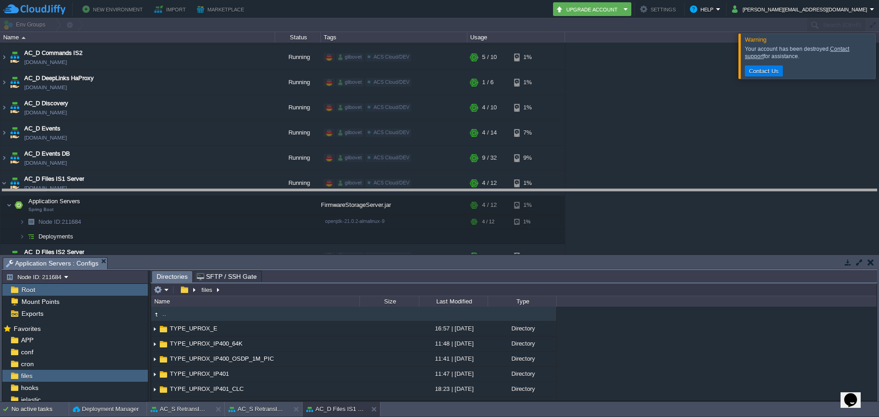
drag, startPoint x: 207, startPoint y: 264, endPoint x: 198, endPoint y: 192, distance: 72.5
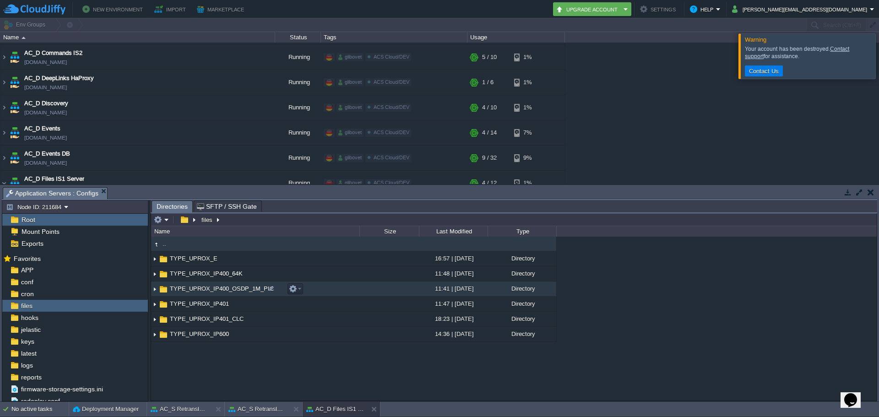
click at [156, 290] on img at bounding box center [154, 289] width 7 height 14
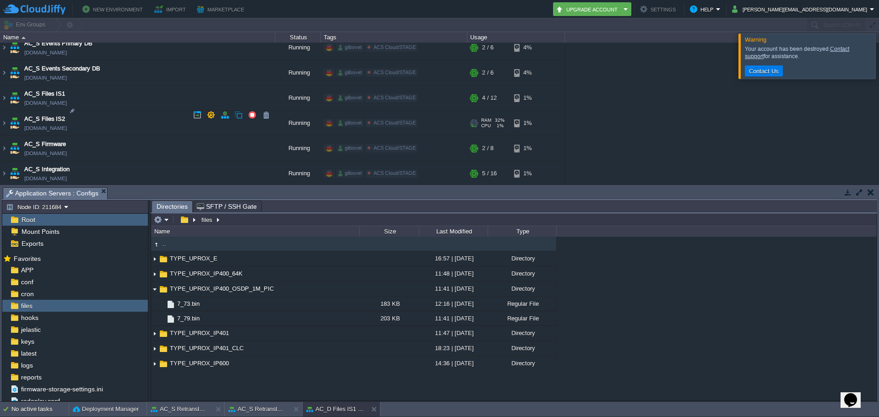
scroll to position [1281, 0]
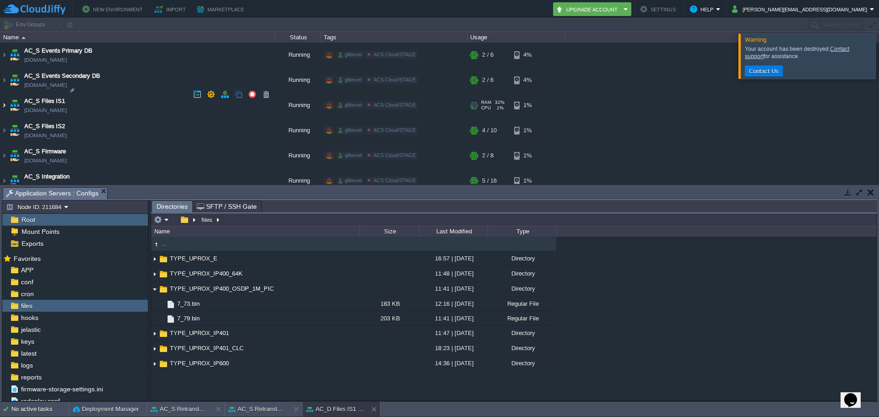
click at [5, 97] on img at bounding box center [3, 105] width 7 height 25
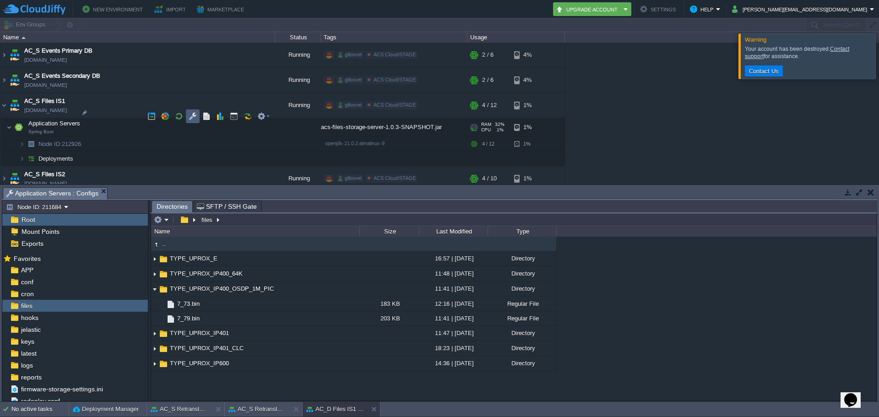
click at [191, 118] on button "button" at bounding box center [193, 116] width 8 height 8
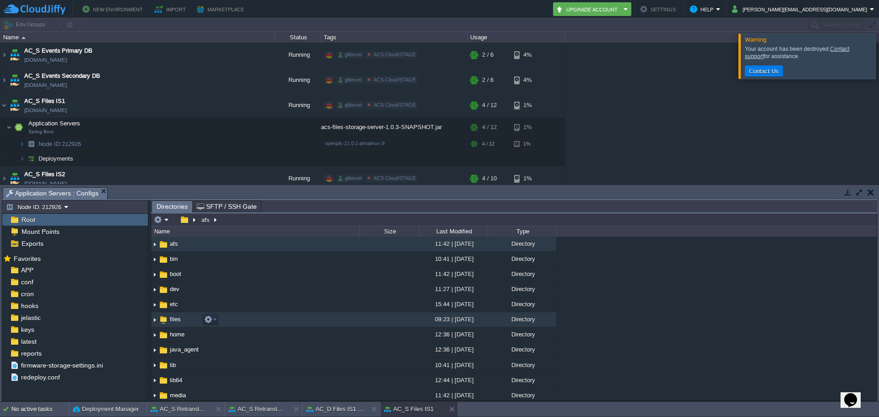
click at [178, 320] on span "files" at bounding box center [175, 319] width 14 height 8
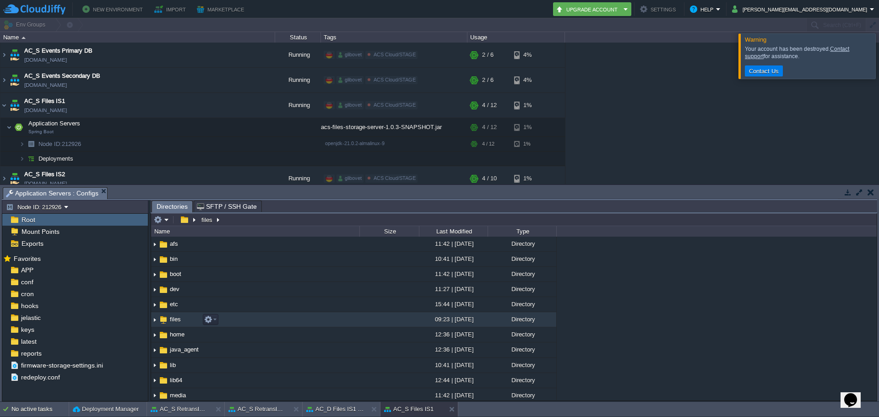
click at [153, 319] on img at bounding box center [154, 320] width 7 height 14
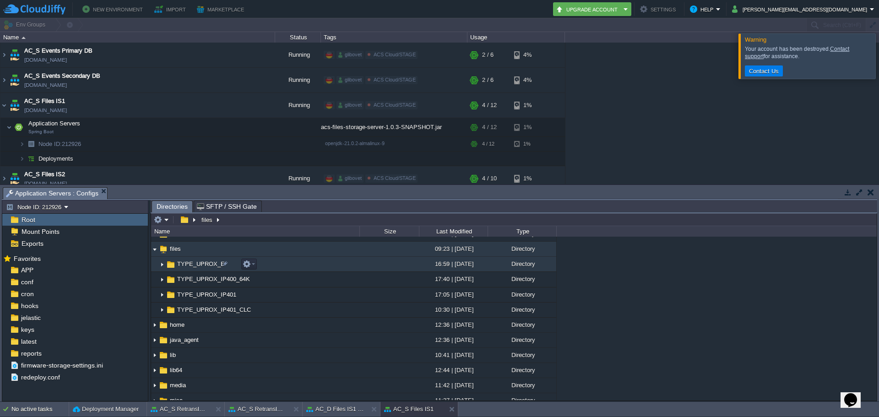
scroll to position [46, 0]
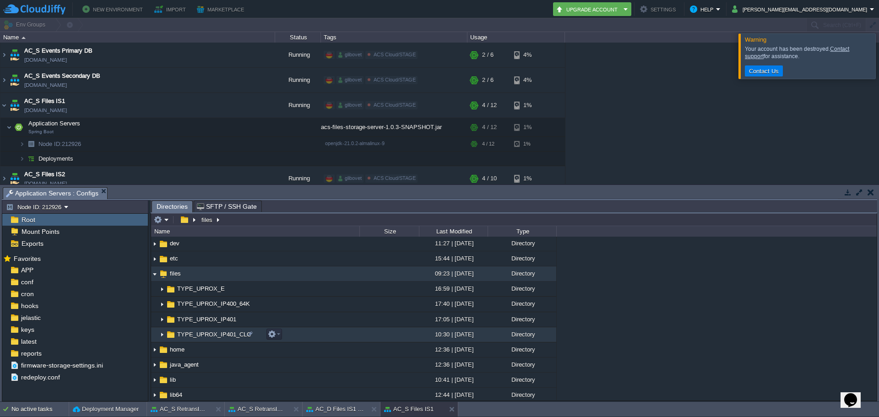
click at [162, 338] on img at bounding box center [161, 335] width 7 height 14
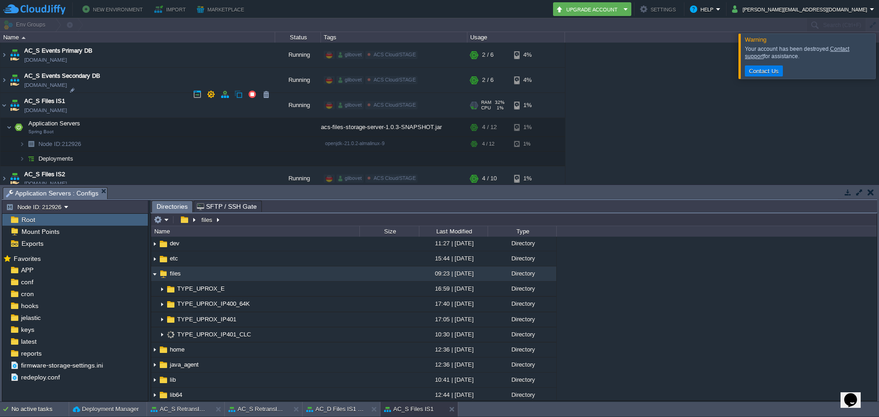
scroll to position [1327, 0]
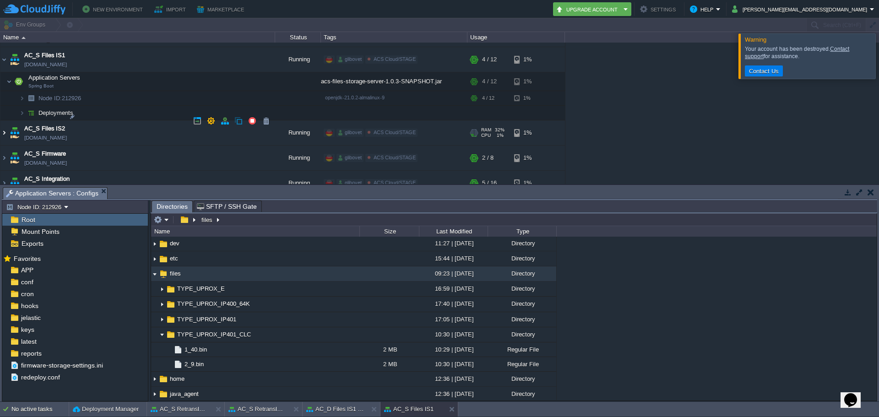
click at [4, 121] on img at bounding box center [3, 132] width 7 height 25
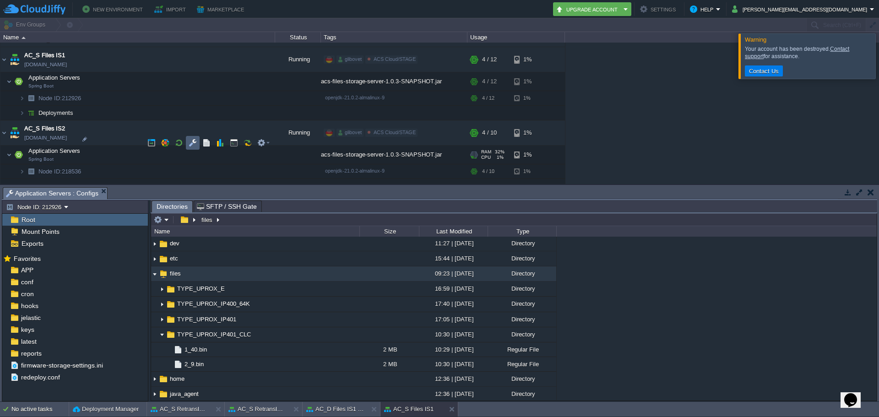
click at [189, 147] on button "button" at bounding box center [193, 143] width 8 height 8
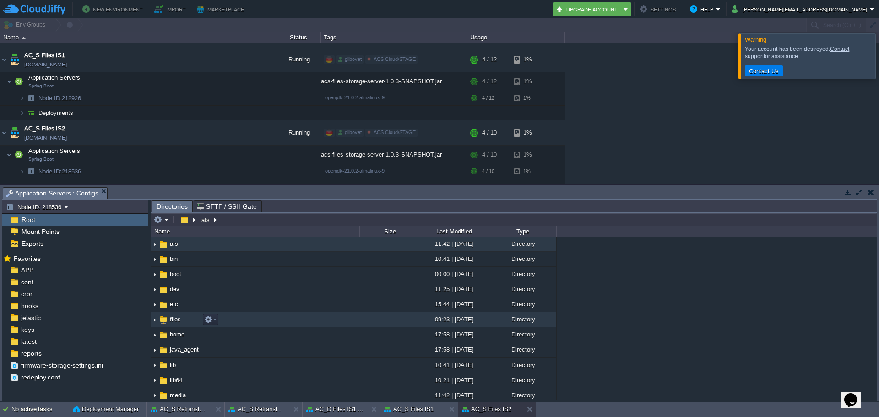
click at [153, 320] on img at bounding box center [154, 320] width 7 height 14
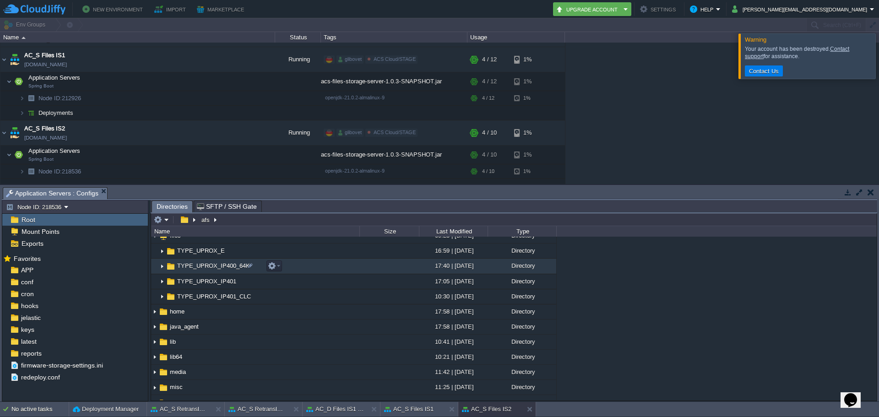
scroll to position [92, 0]
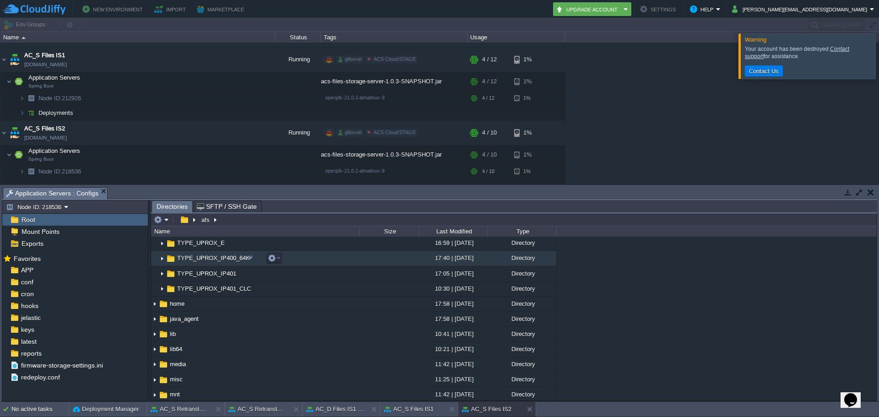
click at [162, 260] on img at bounding box center [161, 259] width 7 height 14
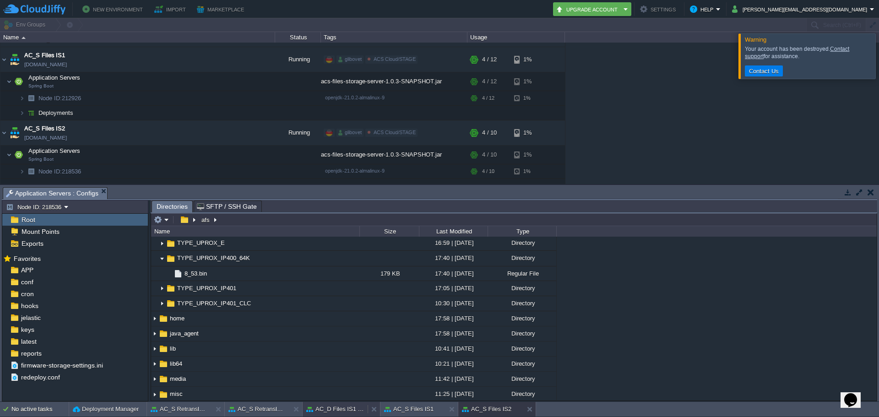
click at [321, 406] on button "AC_D Files IS1 Server" at bounding box center [335, 409] width 58 height 9
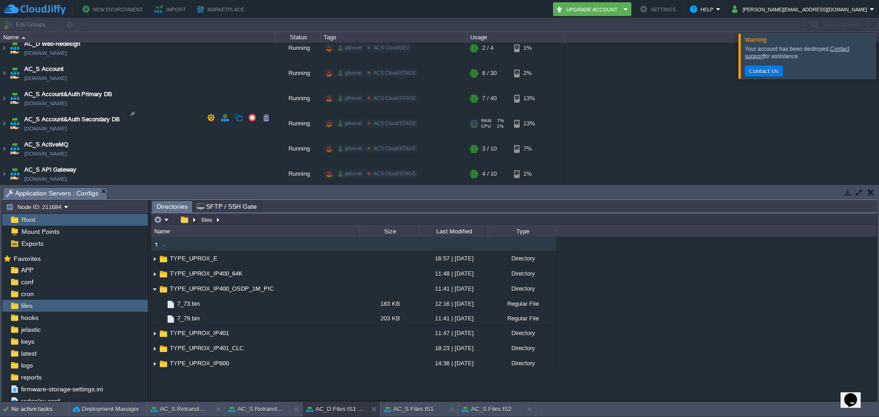
scroll to position [915, 0]
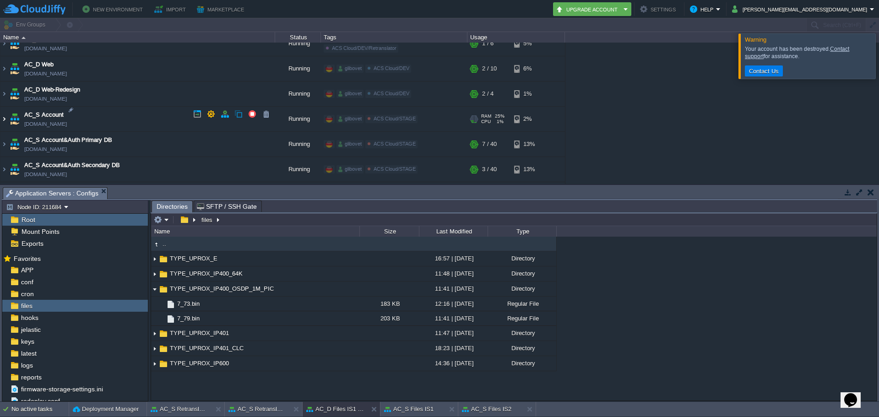
click at [5, 115] on img at bounding box center [3, 119] width 7 height 25
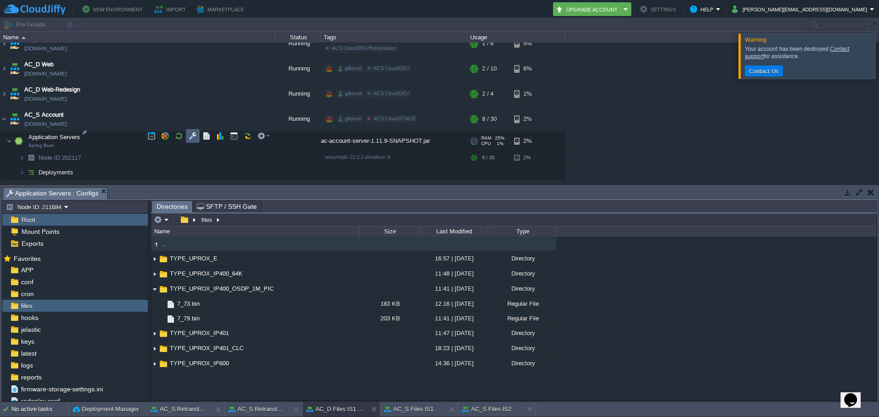
click at [191, 140] on button "button" at bounding box center [193, 136] width 8 height 8
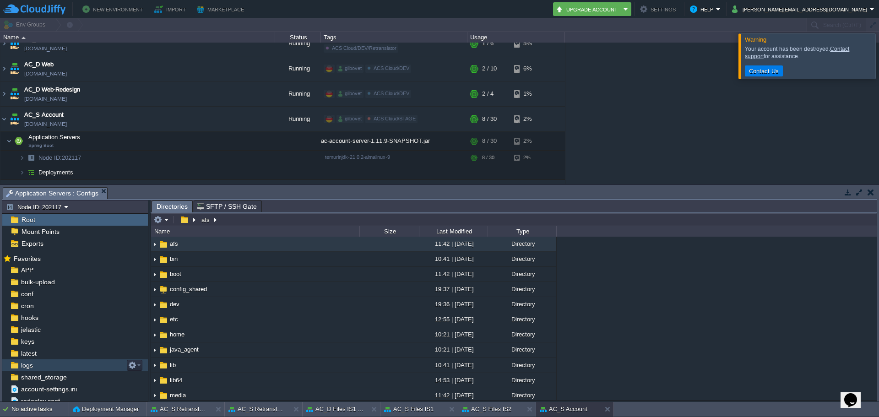
click at [45, 366] on div "logs" at bounding box center [75, 365] width 146 height 12
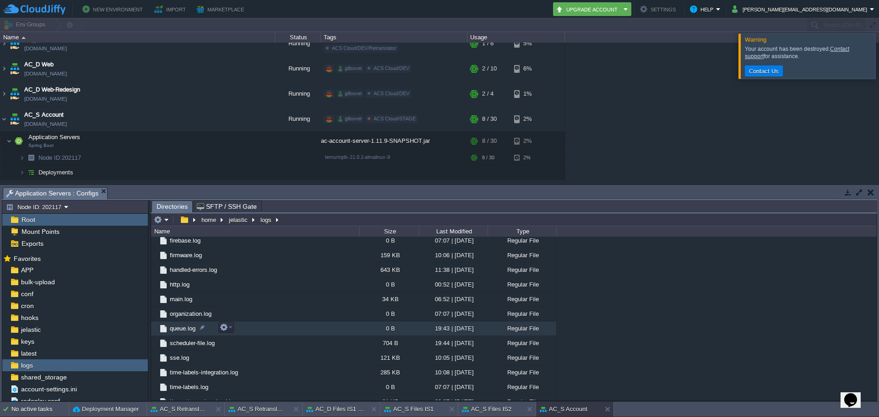
scroll to position [441, 0]
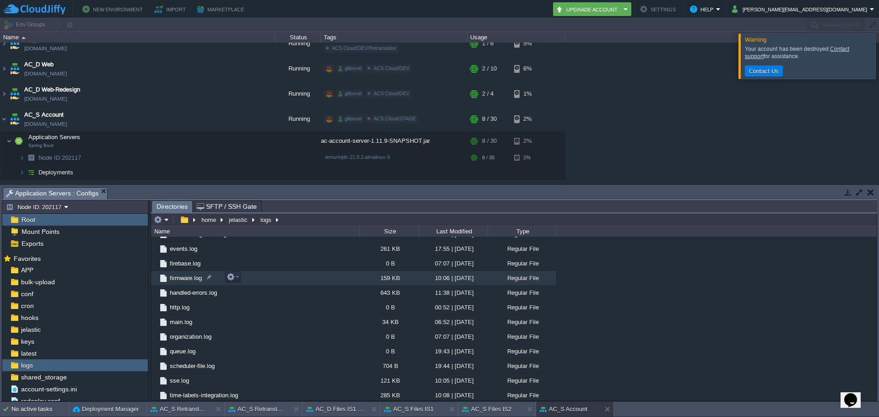
click at [185, 280] on span "firmware.log" at bounding box center [185, 278] width 35 height 8
click at [184, 280] on span "firmware.log" at bounding box center [185, 278] width 35 height 8
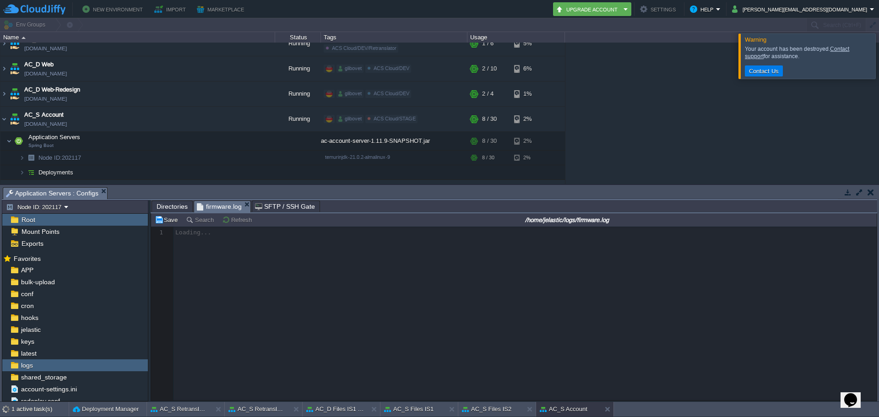
scroll to position [3, 0]
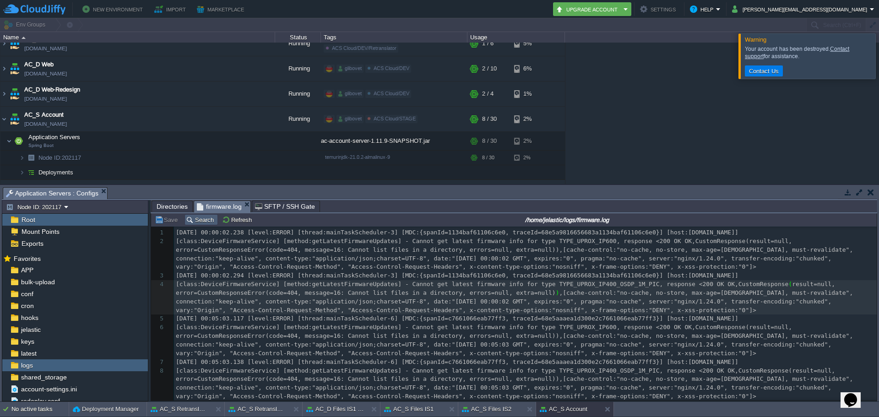
click at [194, 223] on button "Search" at bounding box center [201, 220] width 31 height 8
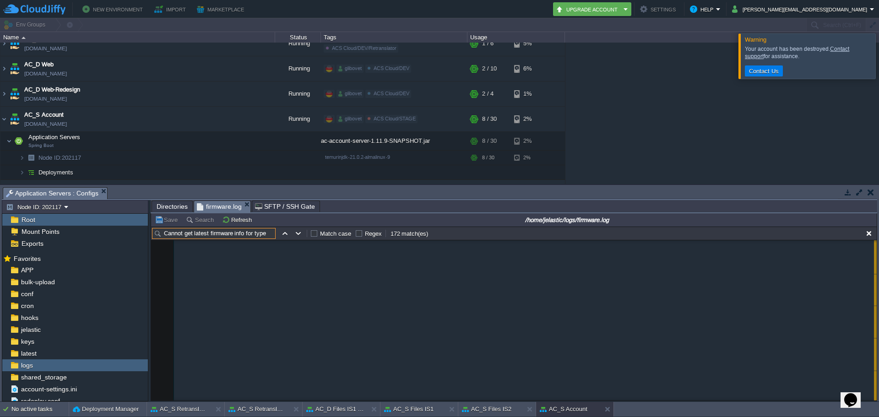
scroll to position [7268, 0]
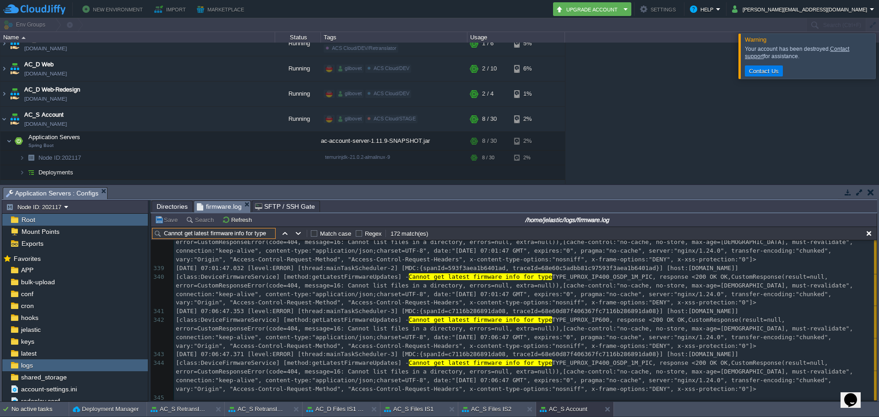
type input "Cannot get latest firmware info for type"
click at [439, 368] on div "x [class:DeviceFirmwareService] [method:getLatestFirmwareUpdates] - Cannot get …" at bounding box center [525, 208] width 702 height 388
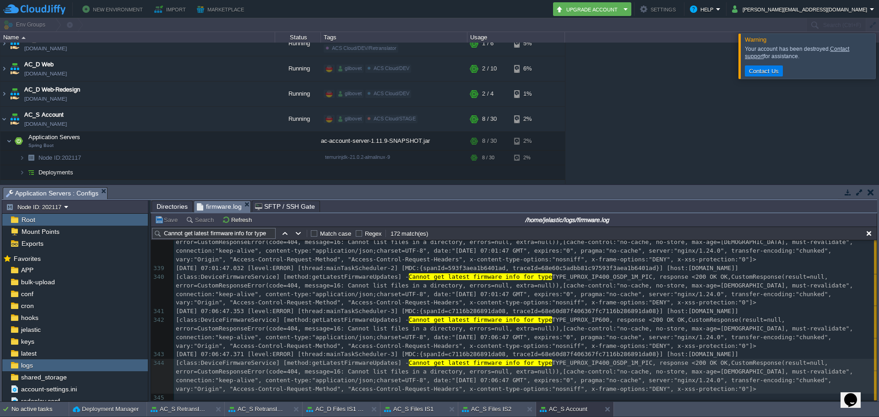
click at [631, 362] on div "x [class:DeviceFirmwareService] [method:getLatestFirmwareUpdates] - Cannot get …" at bounding box center [525, 208] width 702 height 388
click at [411, 408] on button "AC_S Files IS1" at bounding box center [408, 409] width 49 height 9
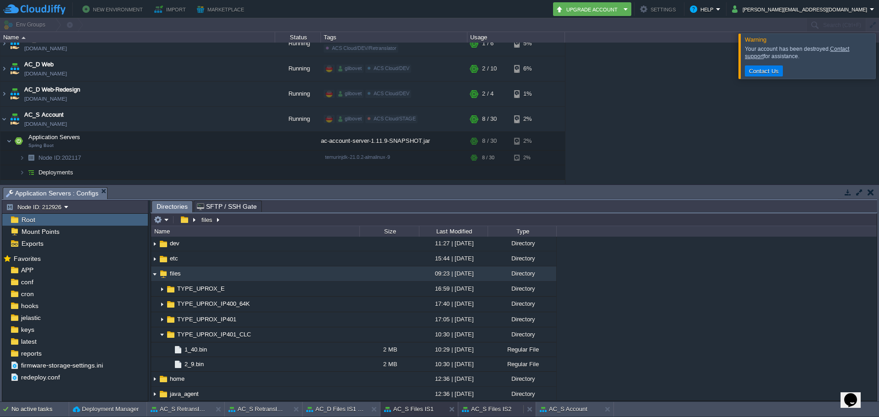
click at [487, 411] on button "AC_S Files IS2" at bounding box center [486, 409] width 49 height 9
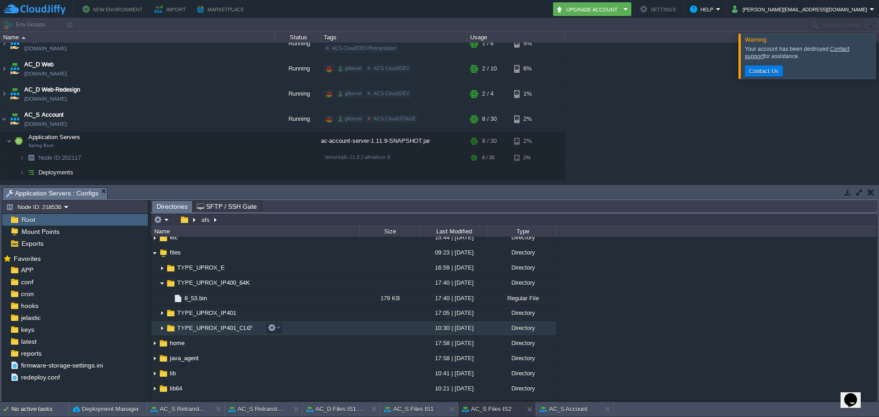
scroll to position [46, 0]
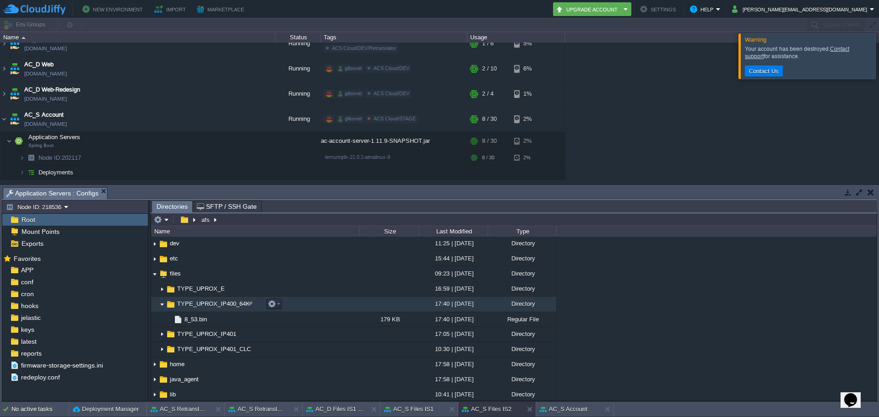
click at [162, 305] on img at bounding box center [161, 304] width 7 height 14
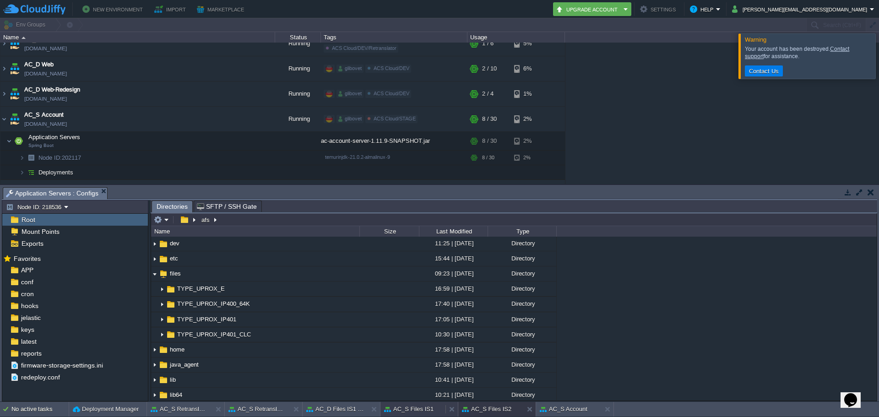
click at [415, 407] on button "AC_S Files IS1" at bounding box center [408, 409] width 49 height 9
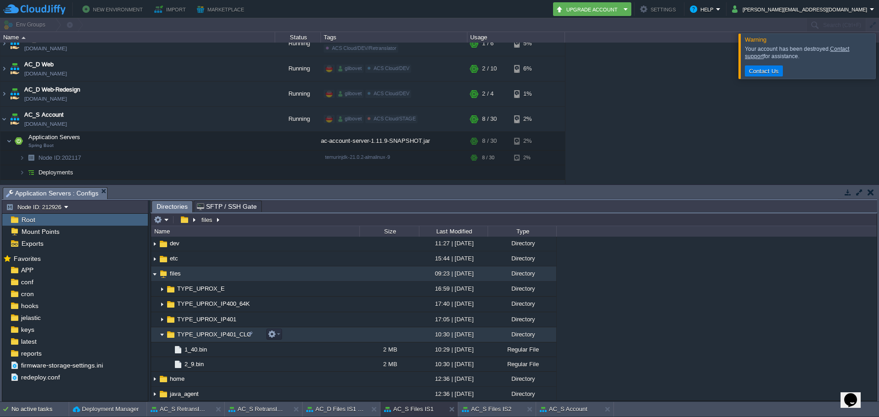
click at [159, 334] on img at bounding box center [161, 335] width 7 height 14
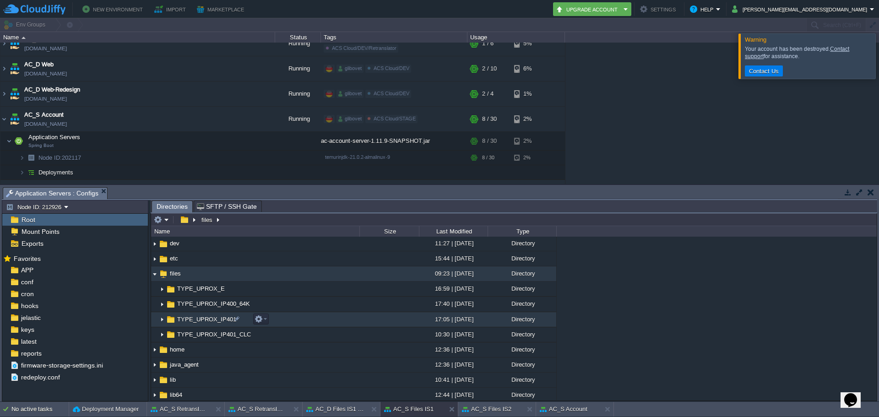
click at [164, 324] on img at bounding box center [161, 320] width 7 height 14
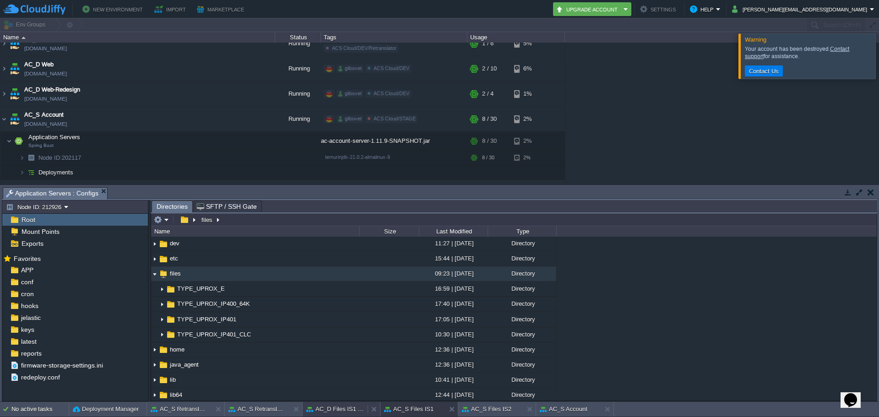
click at [324, 412] on button "AC_D Files IS1 Server" at bounding box center [335, 409] width 58 height 9
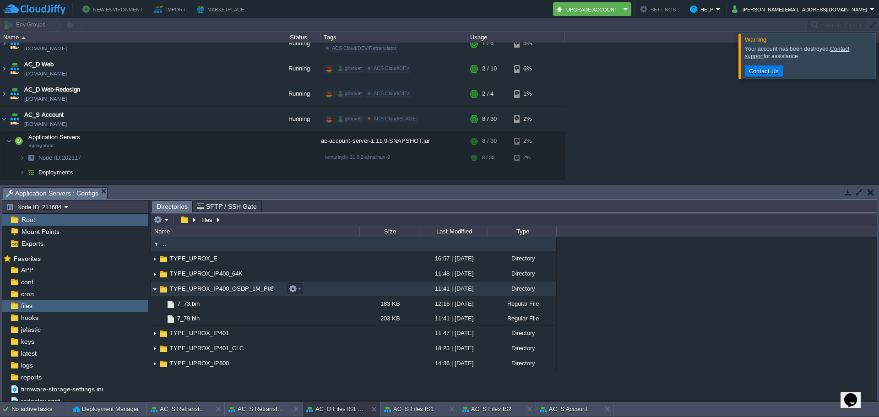
click at [156, 289] on img at bounding box center [154, 289] width 7 height 14
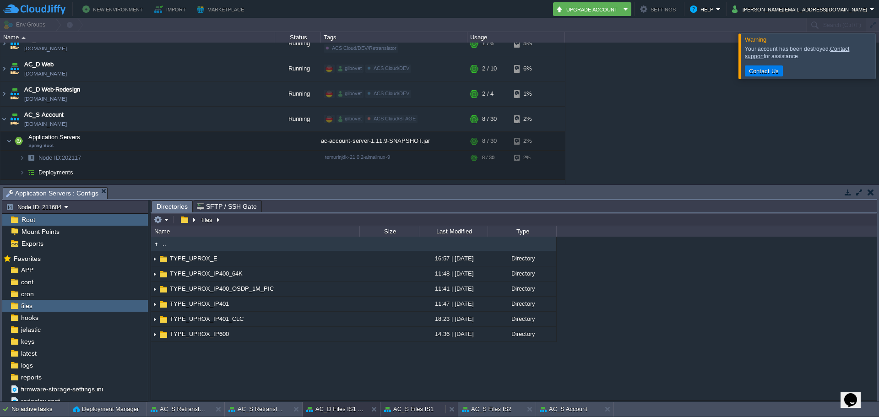
click at [407, 408] on button "AC_S Files IS1" at bounding box center [408, 409] width 49 height 9
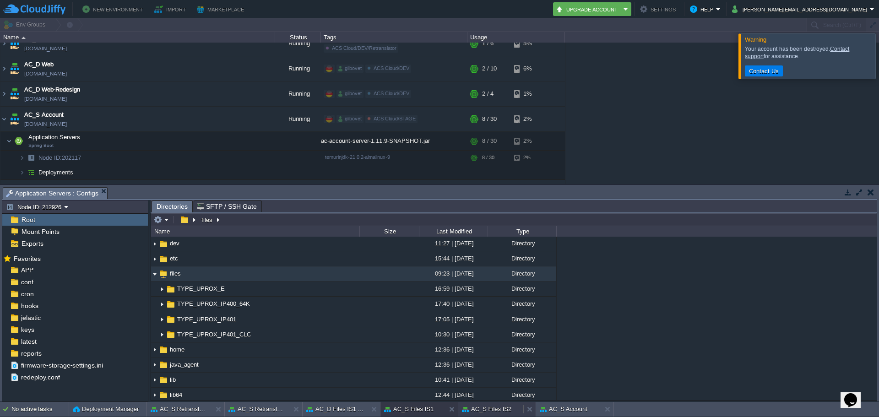
click at [489, 411] on button "AC_S Files IS2" at bounding box center [486, 409] width 49 height 9
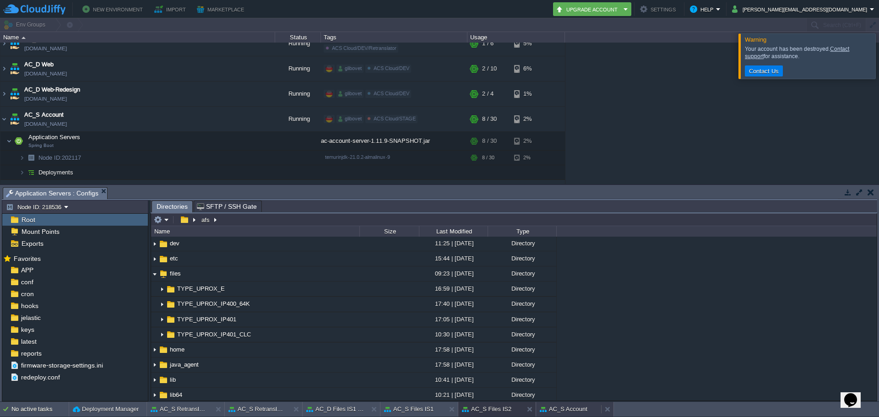
click at [558, 405] on button "AC_S Account" at bounding box center [564, 409] width 48 height 9
